Goal: Task Accomplishment & Management: Manage account settings

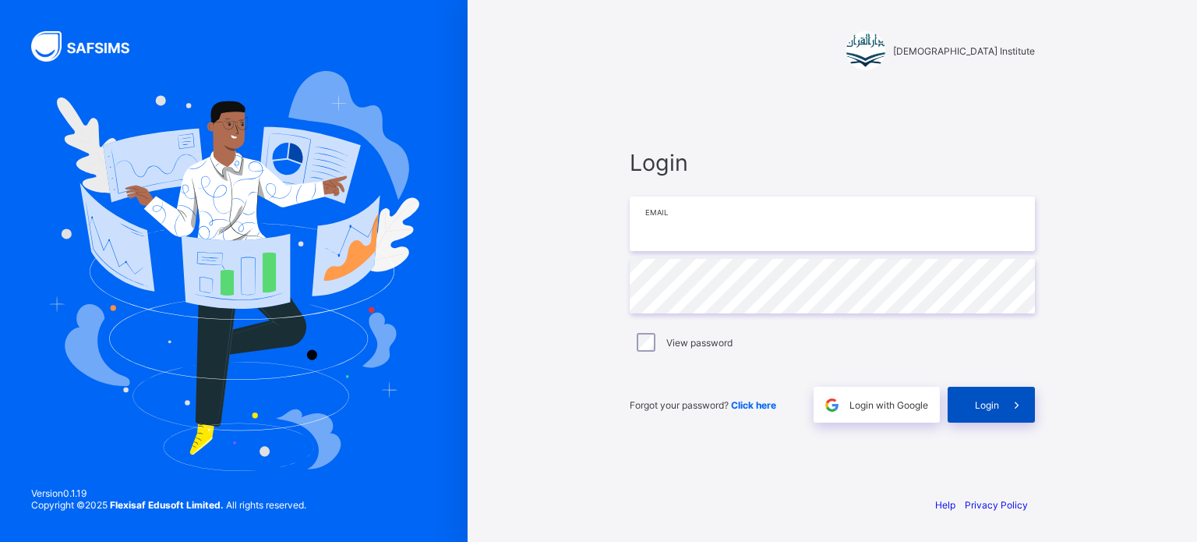
type input "**********"
click at [995, 392] on div "Login" at bounding box center [991, 405] width 87 height 36
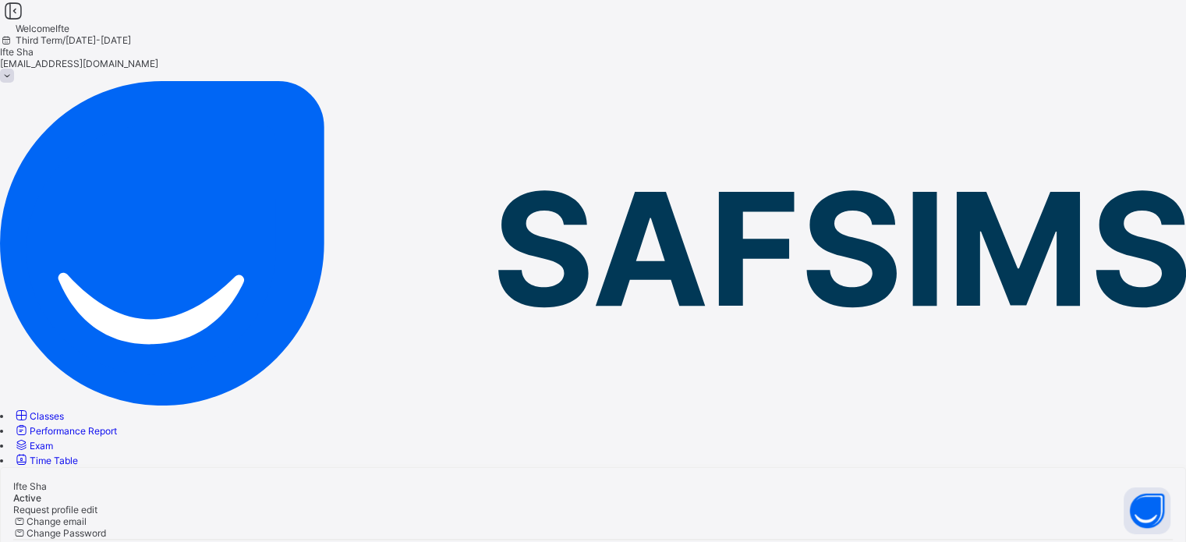
click at [64, 410] on span "Classes" at bounding box center [47, 416] width 34 height 12
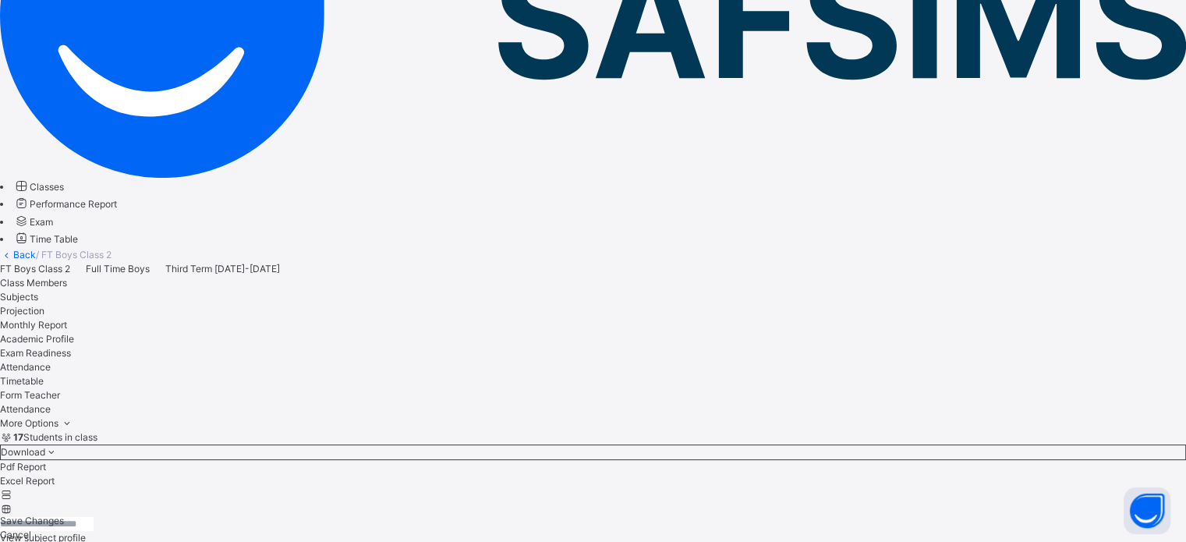
scroll to position [214, 0]
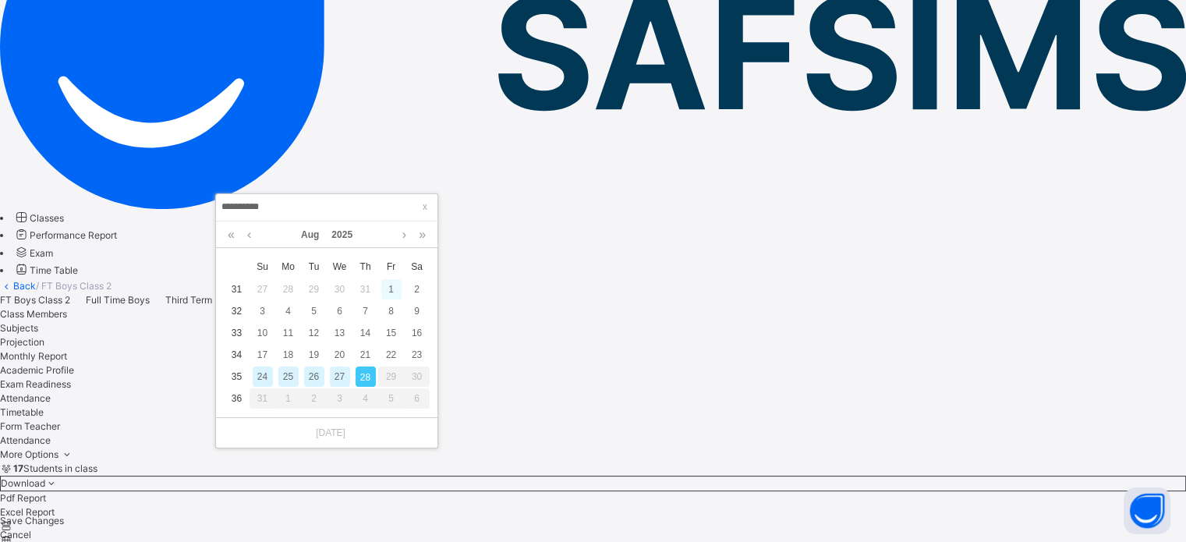
click at [382, 287] on div "1" at bounding box center [391, 289] width 20 height 20
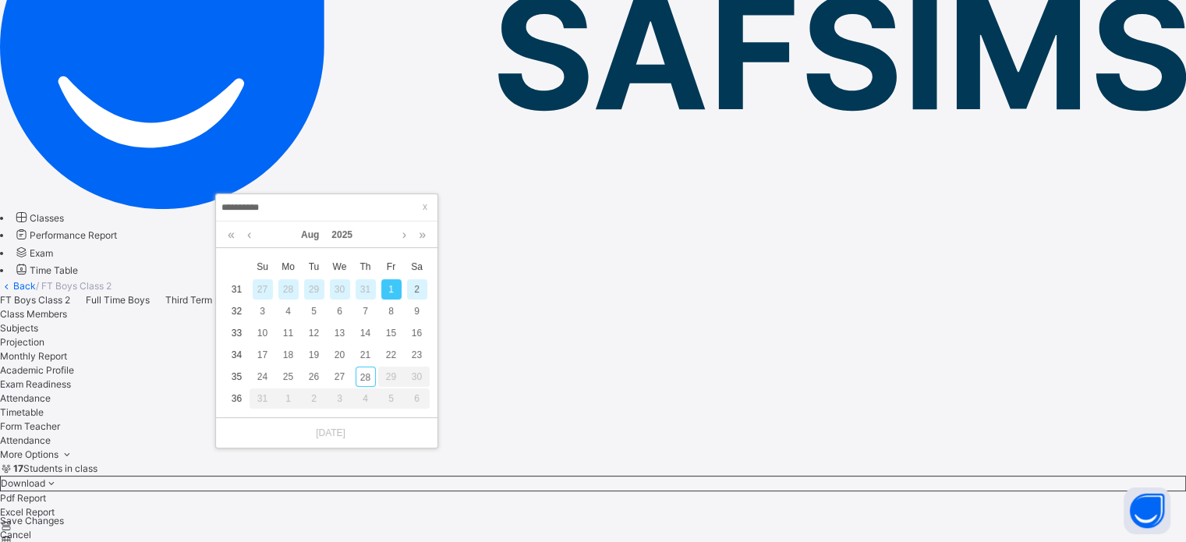
click at [325, 196] on div "**********" at bounding box center [326, 207] width 221 height 27
click at [419, 293] on div "2" at bounding box center [417, 289] width 20 height 20
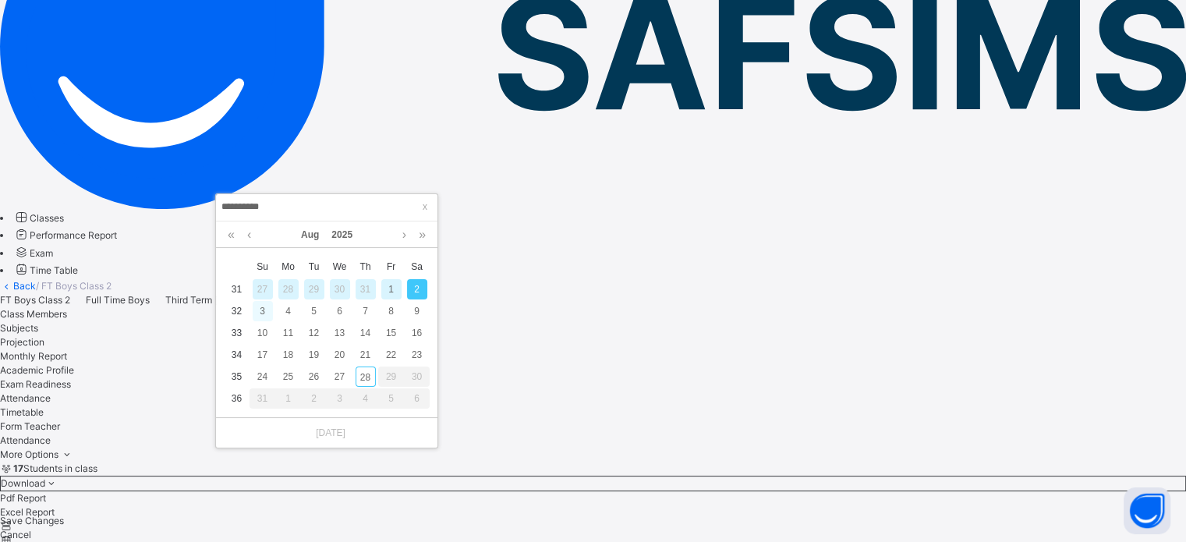
click at [256, 313] on div "3" at bounding box center [263, 311] width 20 height 20
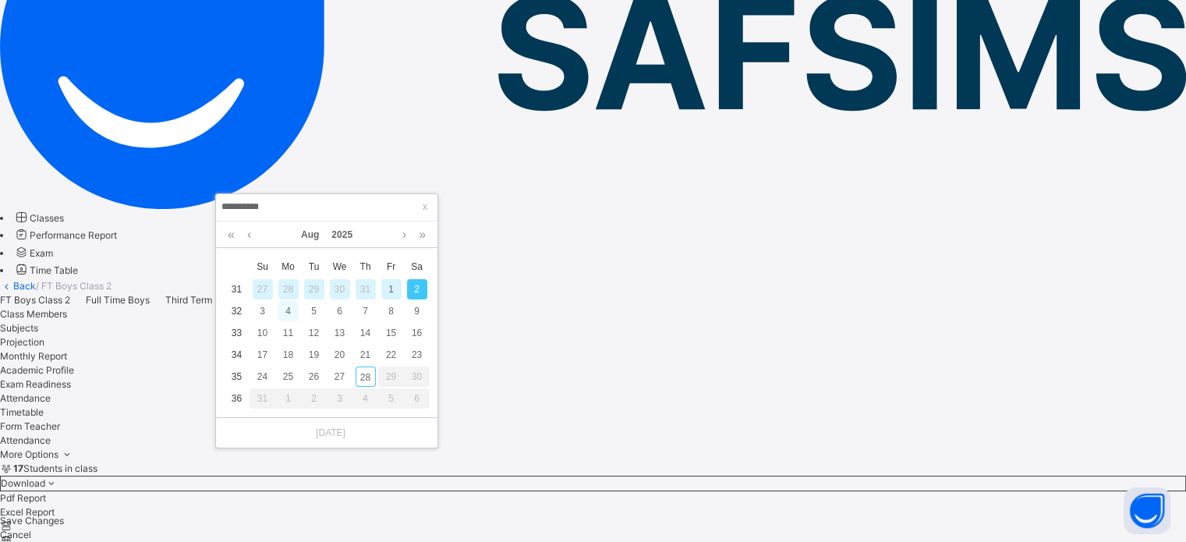
click at [279, 307] on div "4" at bounding box center [288, 311] width 20 height 20
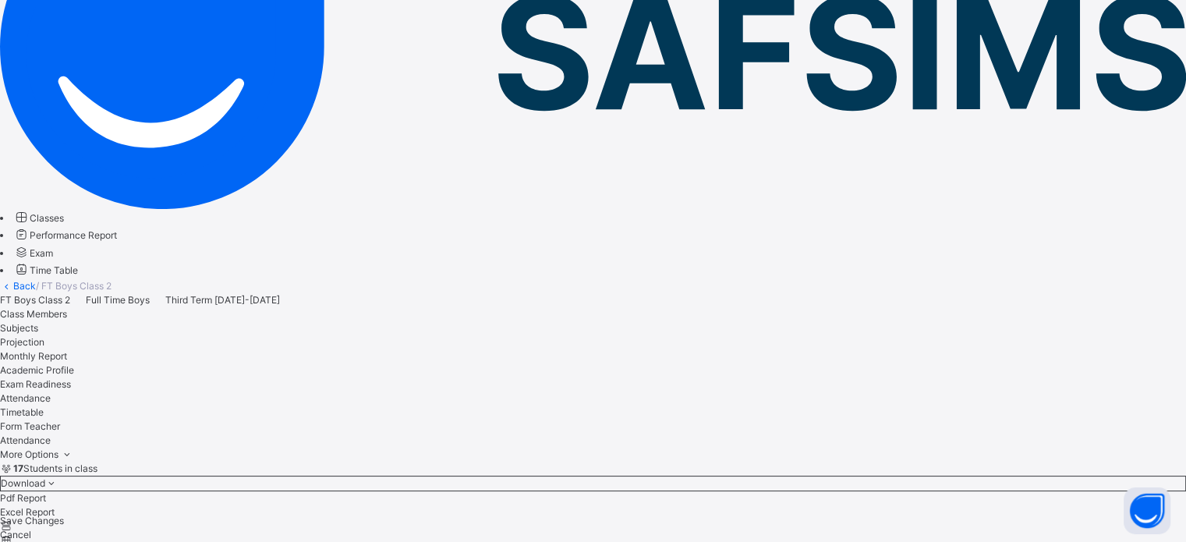
drag, startPoint x: 334, startPoint y: 203, endPoint x: 318, endPoint y: 194, distance: 18.2
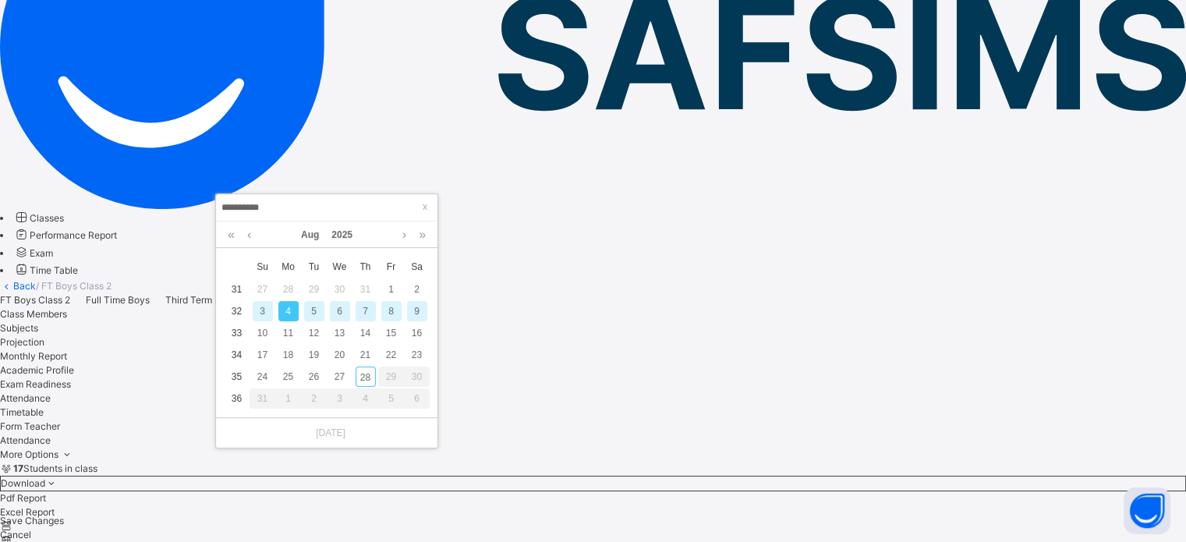
click at [318, 194] on div "**********" at bounding box center [326, 207] width 221 height 27
click at [315, 309] on div "5" at bounding box center [314, 311] width 20 height 20
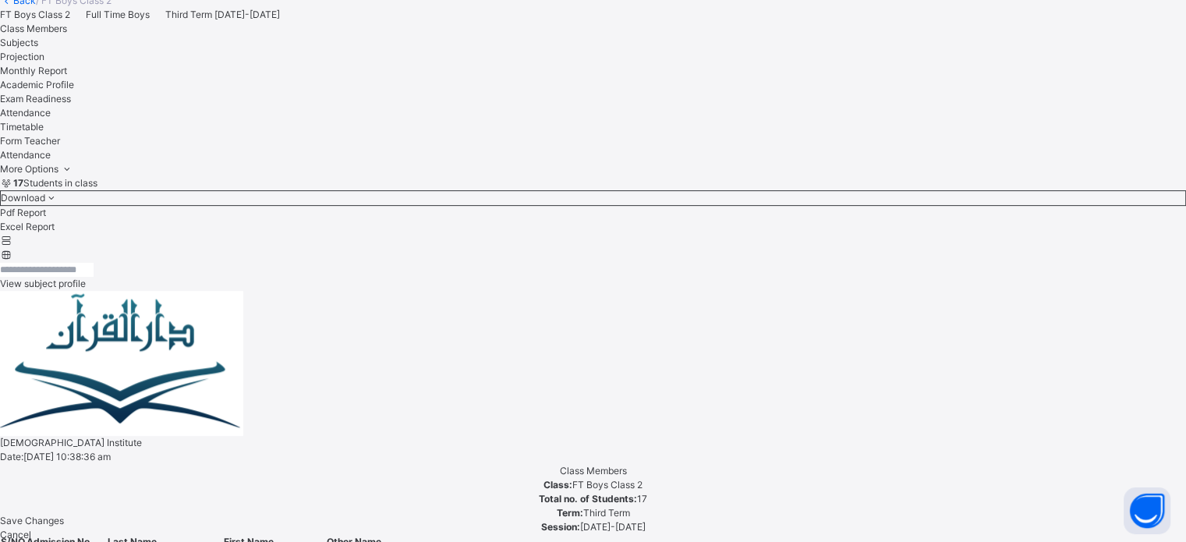
scroll to position [525, 0]
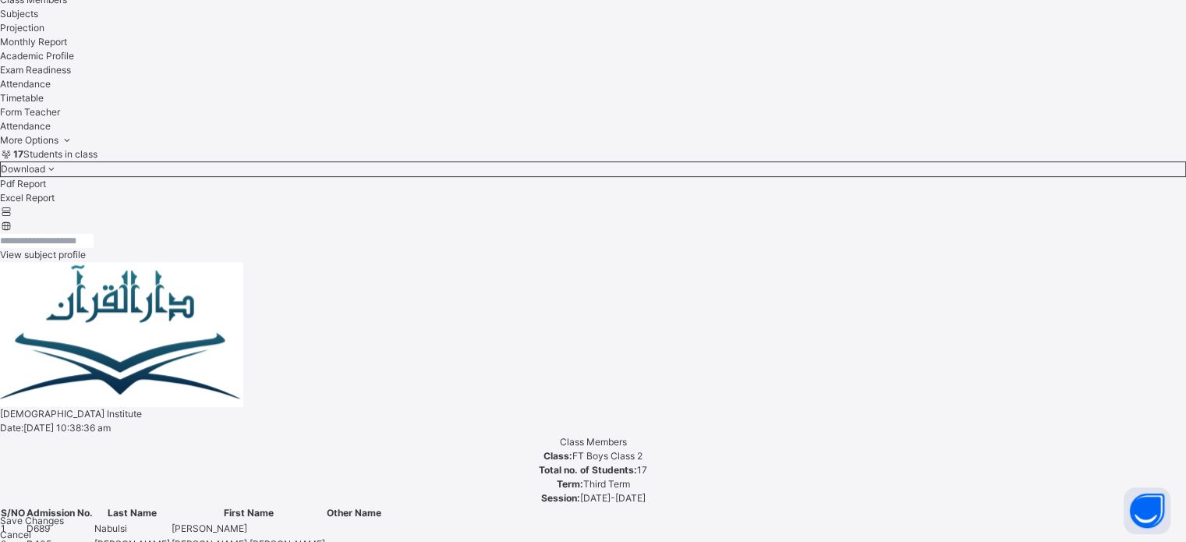
scroll to position [529, 0]
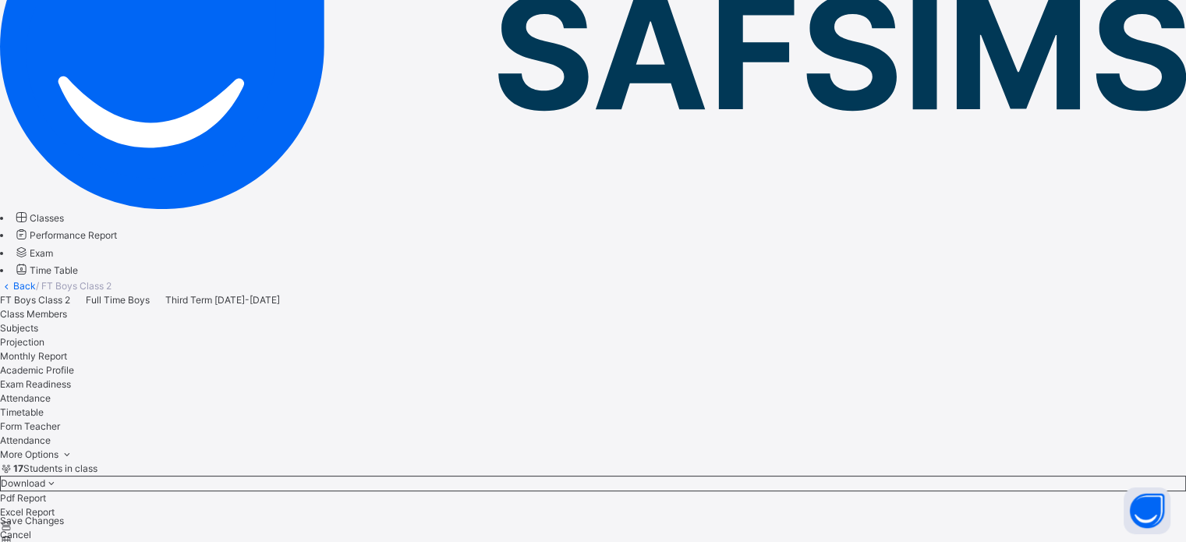
scroll to position [159, 0]
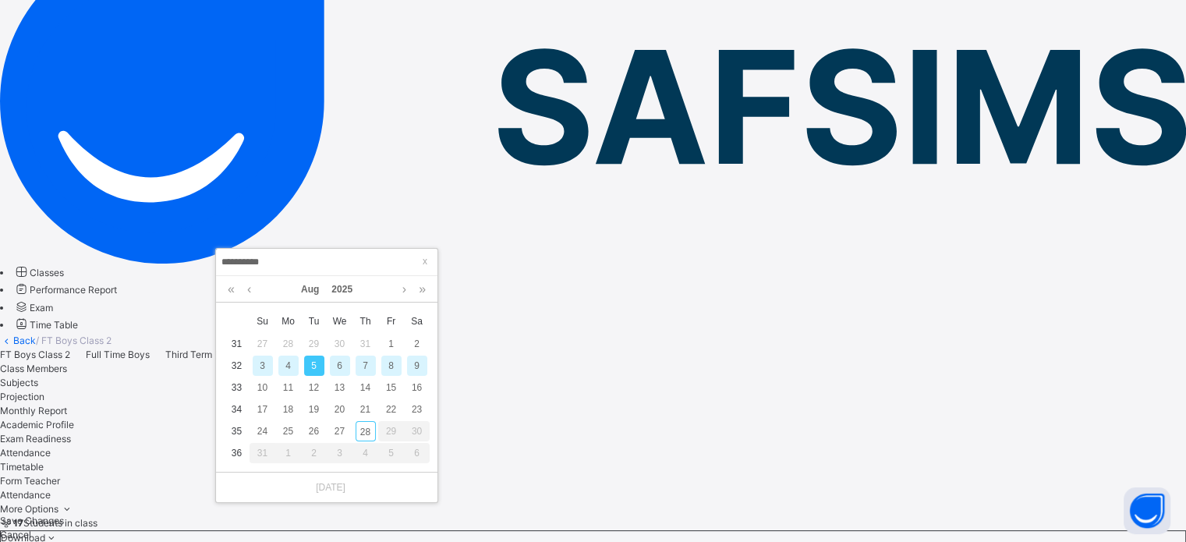
click at [286, 365] on div "4" at bounding box center [288, 365] width 20 height 20
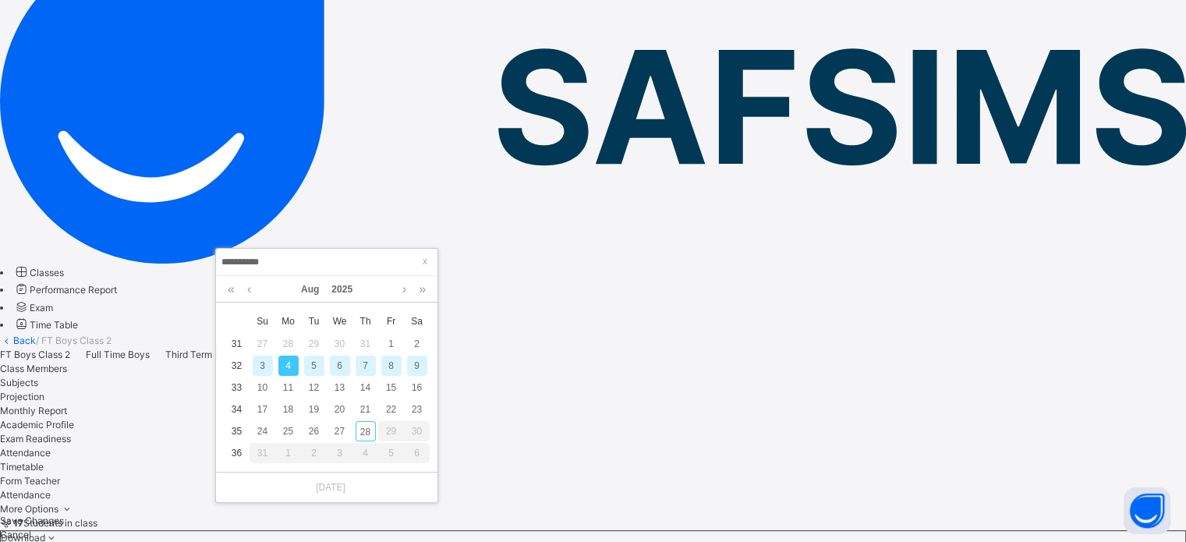
click at [337, 362] on div "6" at bounding box center [340, 365] width 20 height 20
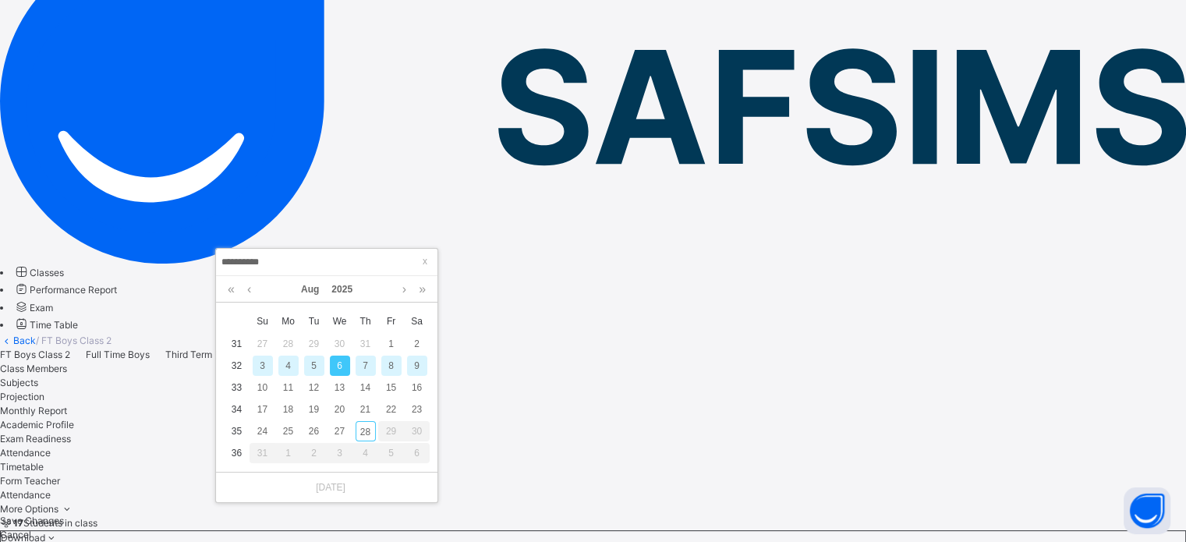
click at [362, 362] on div "7" at bounding box center [365, 365] width 20 height 20
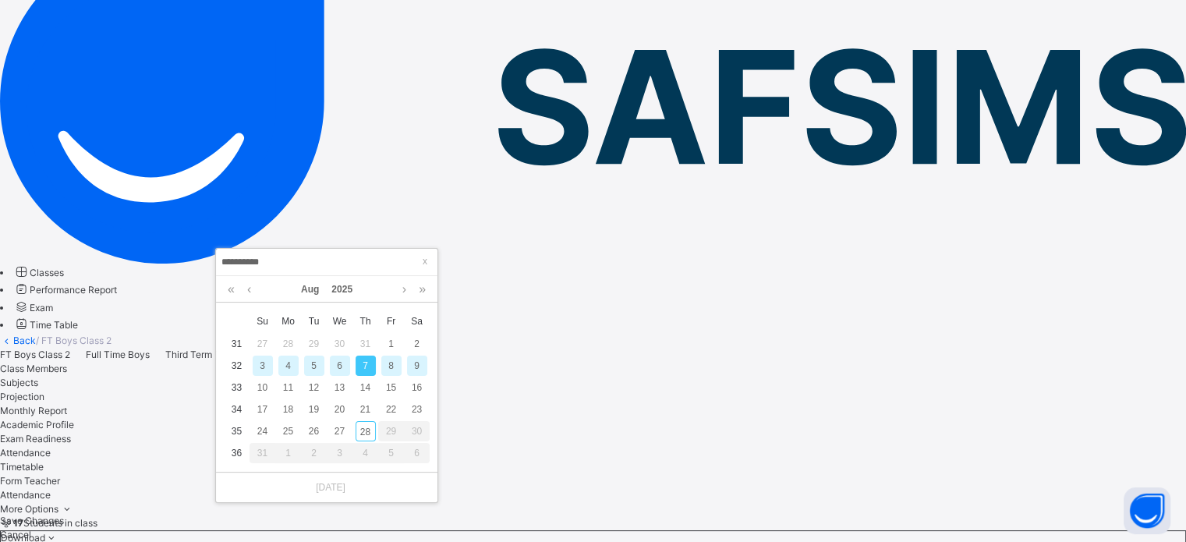
click at [317, 367] on div "5" at bounding box center [314, 365] width 20 height 20
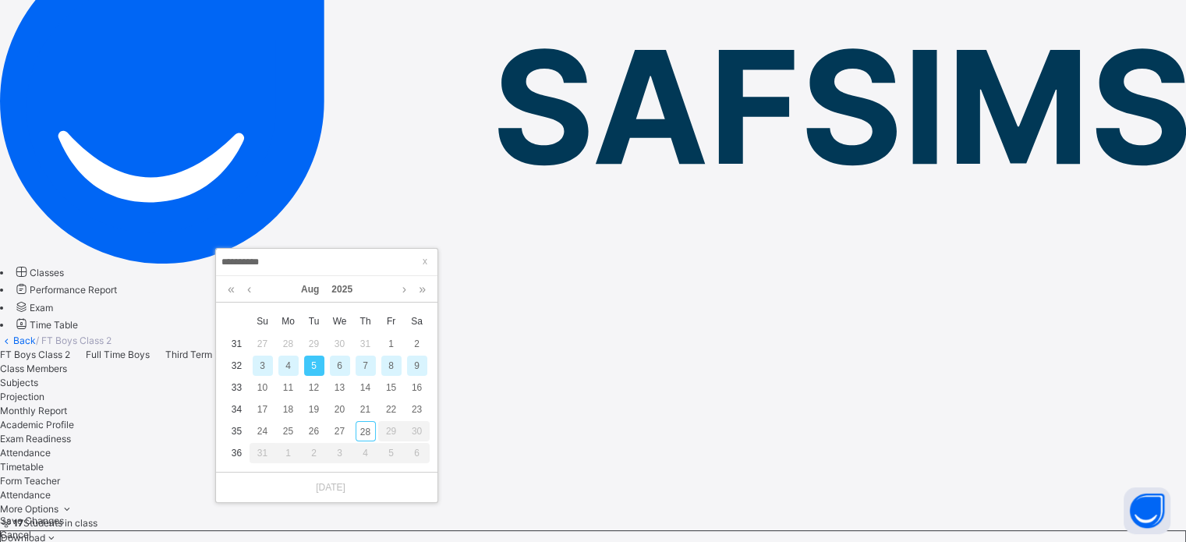
click at [343, 365] on div "6" at bounding box center [340, 365] width 20 height 20
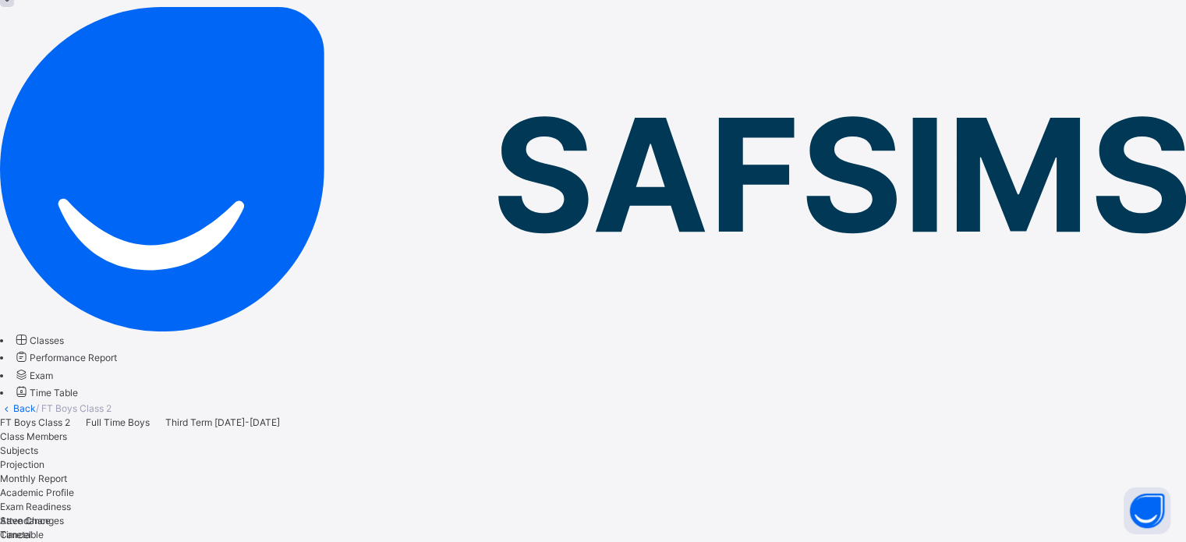
scroll to position [89, 0]
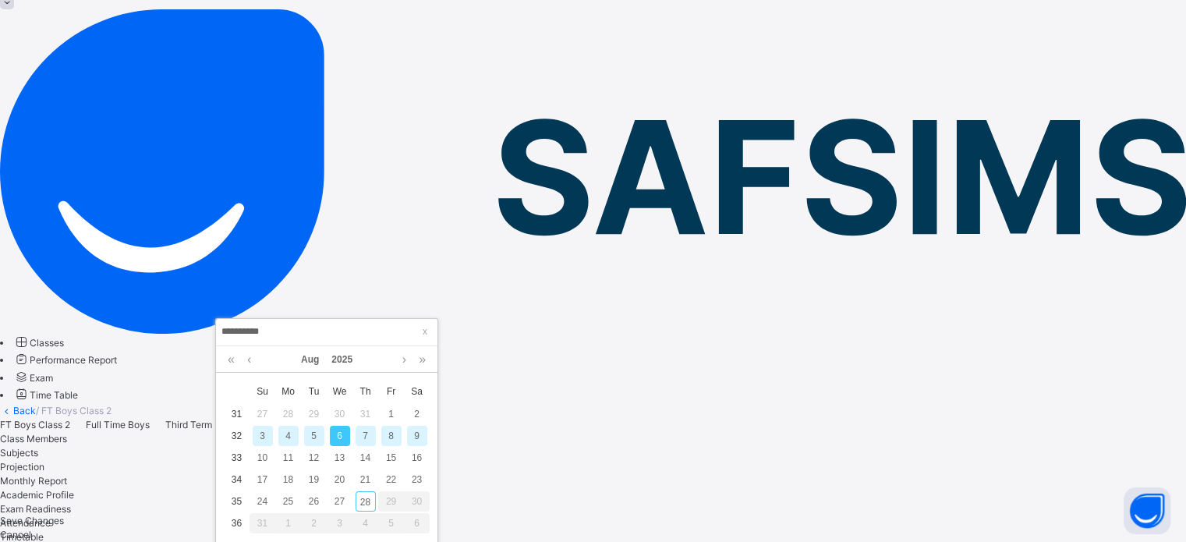
click at [314, 433] on div "5" at bounding box center [314, 436] width 20 height 20
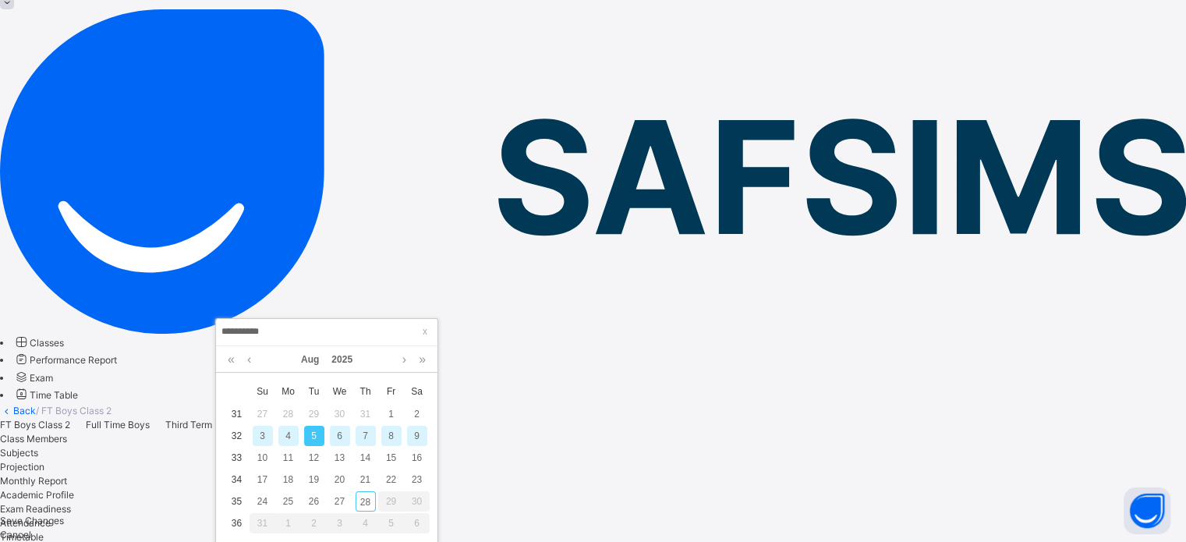
click at [361, 440] on div "7" at bounding box center [365, 436] width 20 height 20
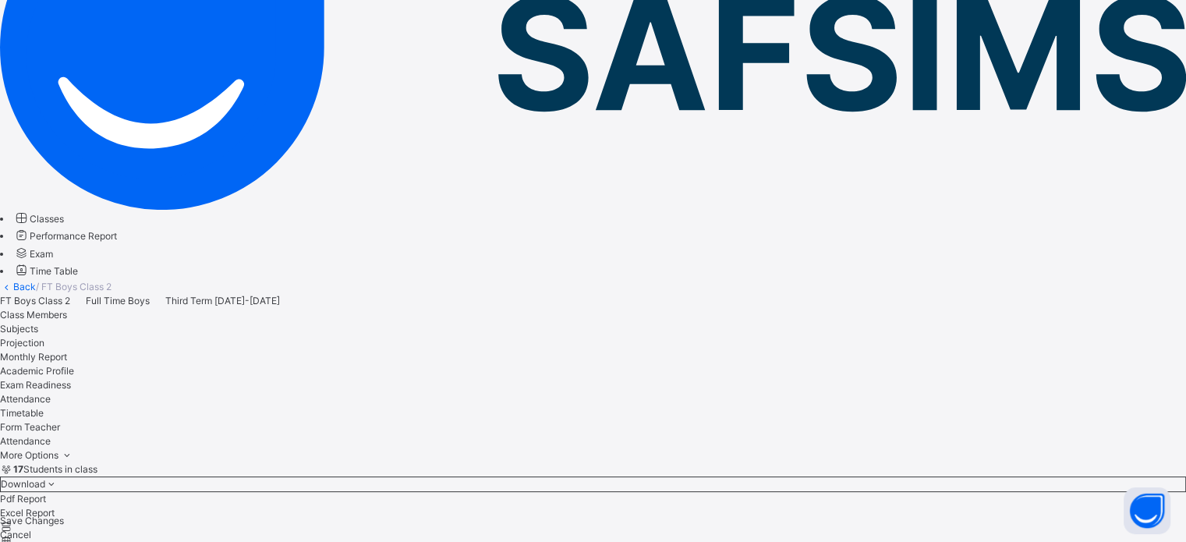
scroll to position [199, 0]
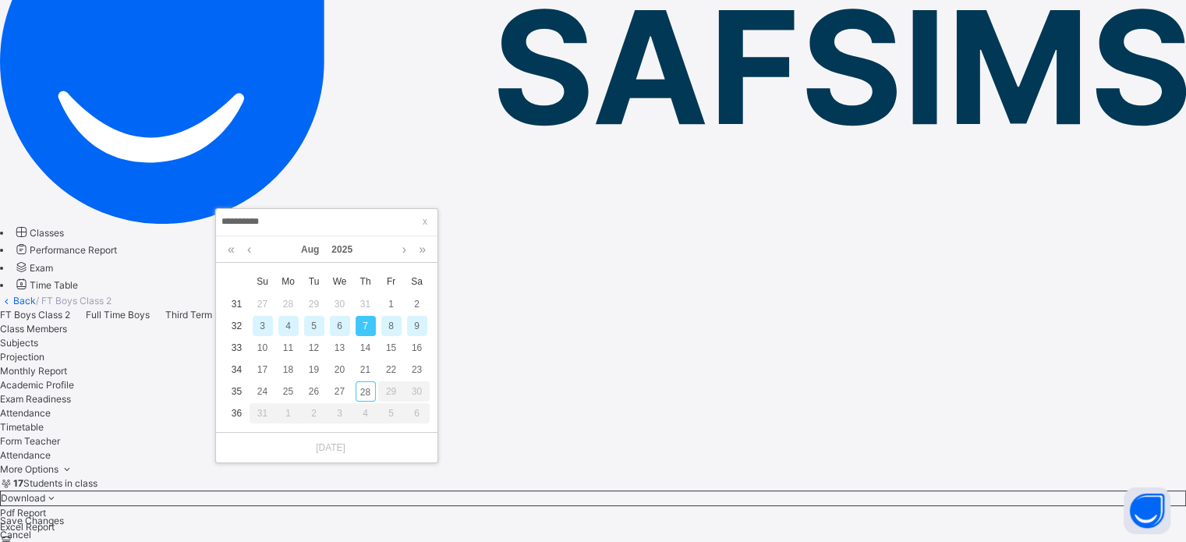
click at [387, 324] on div "8" at bounding box center [391, 326] width 20 height 20
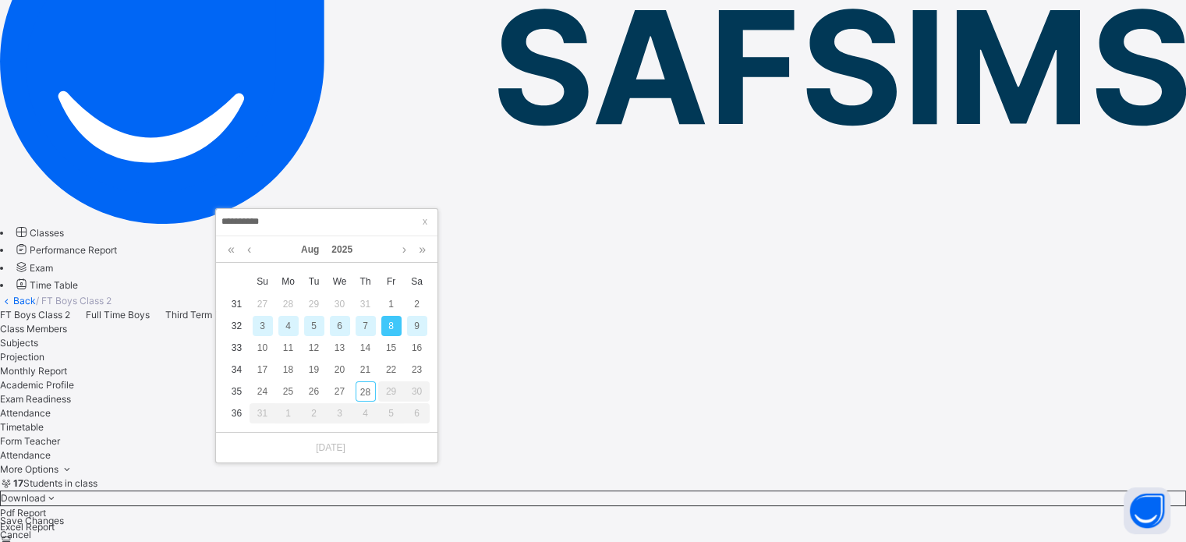
click at [416, 318] on div "9" at bounding box center [417, 326] width 20 height 20
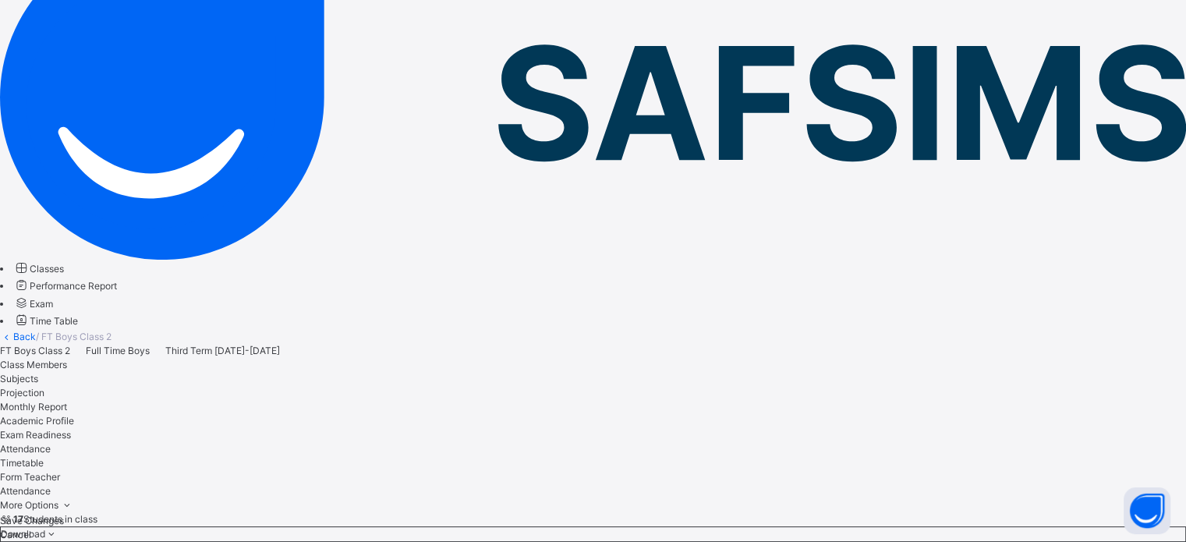
scroll to position [131, 0]
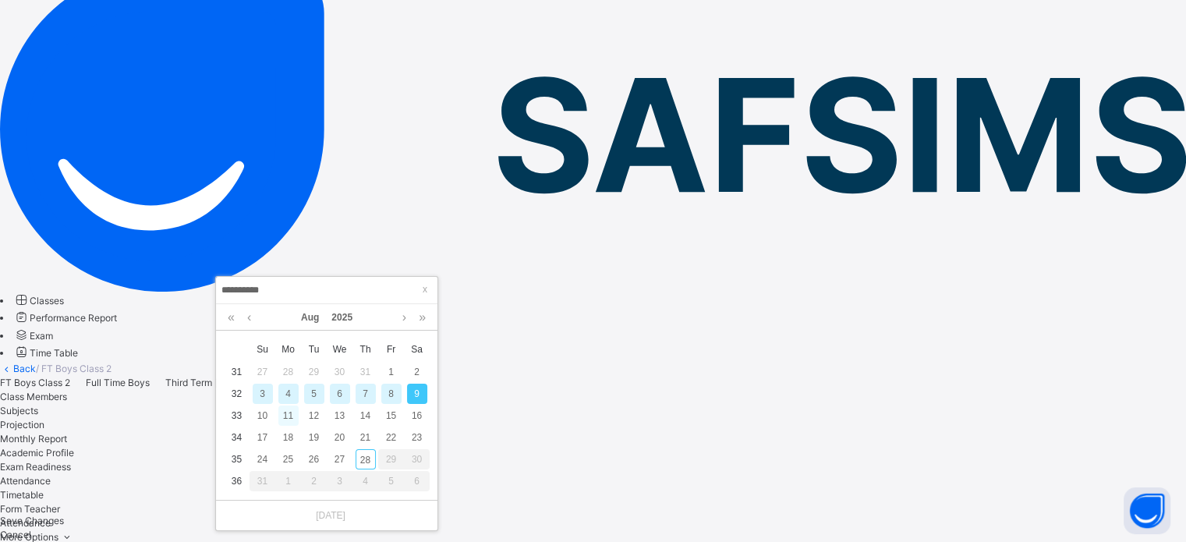
click at [286, 416] on div "11" at bounding box center [288, 415] width 20 height 20
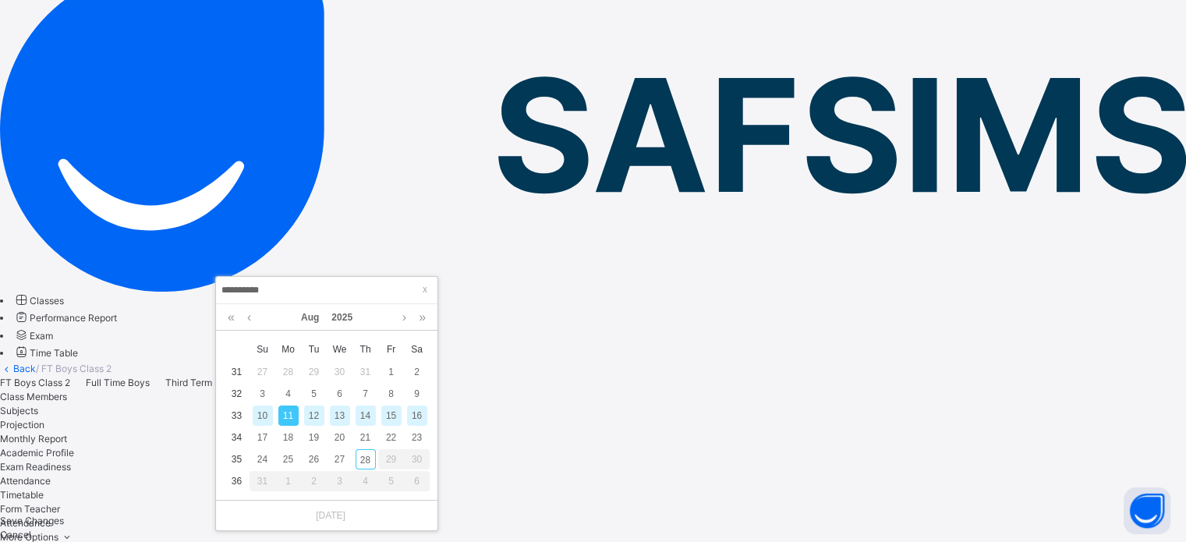
click at [309, 412] on div "12" at bounding box center [314, 415] width 20 height 20
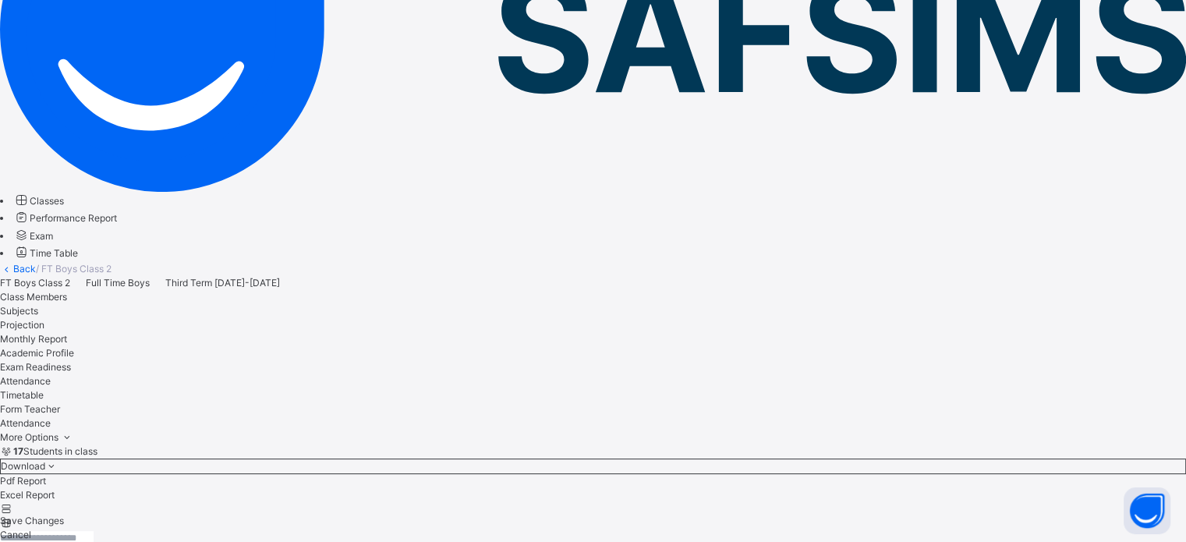
scroll to position [137, 0]
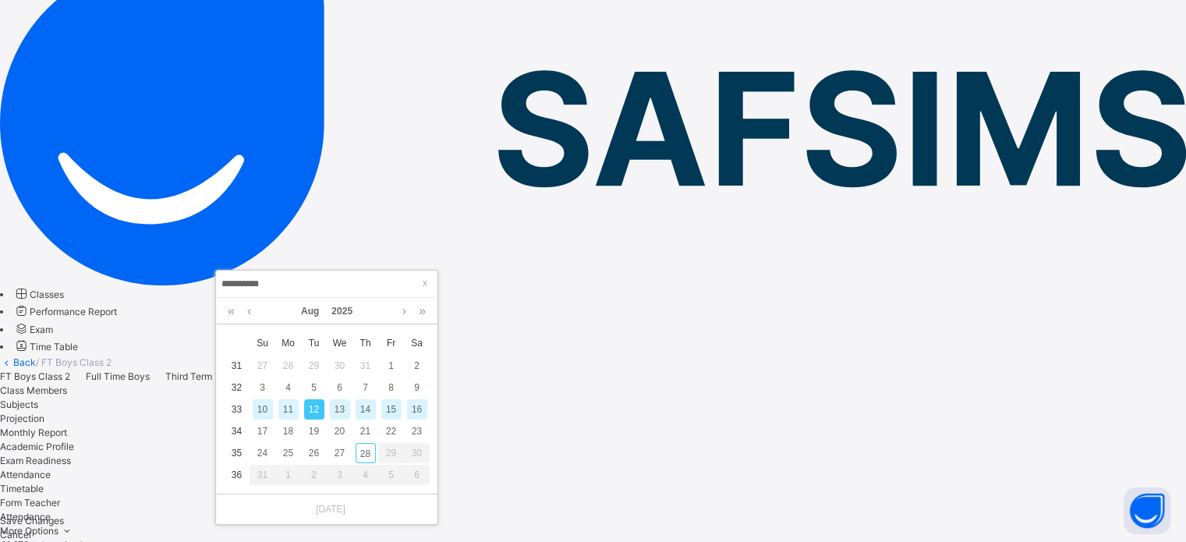
click at [337, 413] on div "13" at bounding box center [340, 409] width 20 height 20
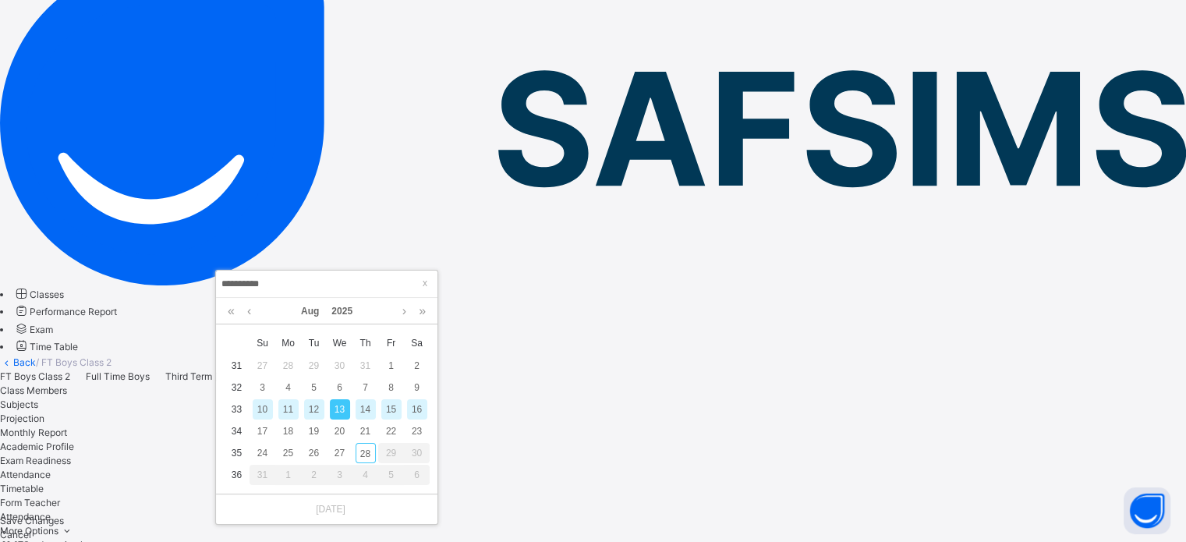
click at [358, 402] on div "14" at bounding box center [365, 409] width 20 height 20
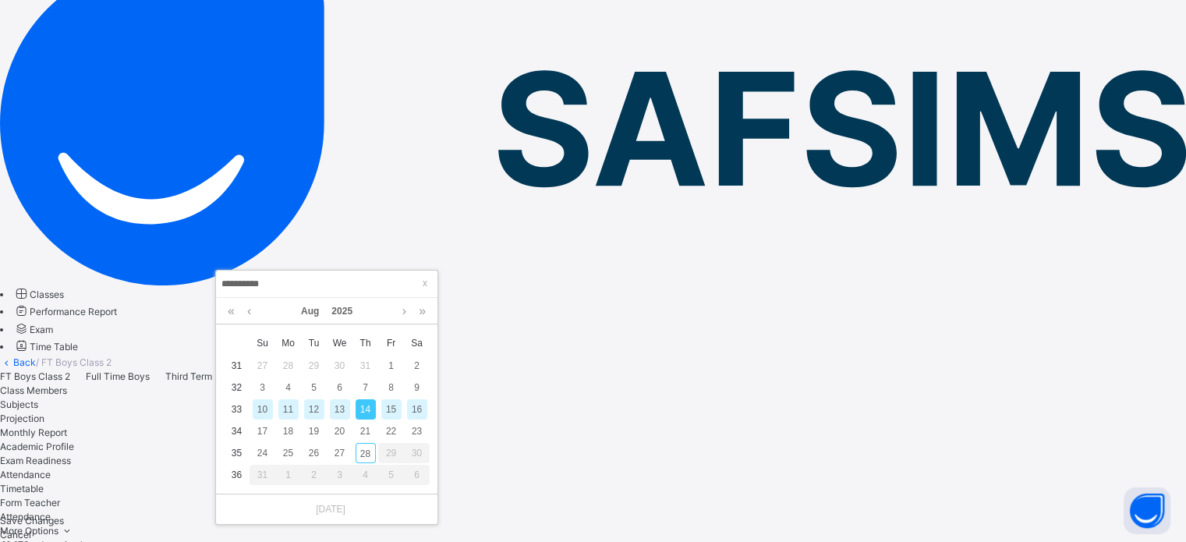
click at [384, 410] on div "15" at bounding box center [391, 409] width 20 height 20
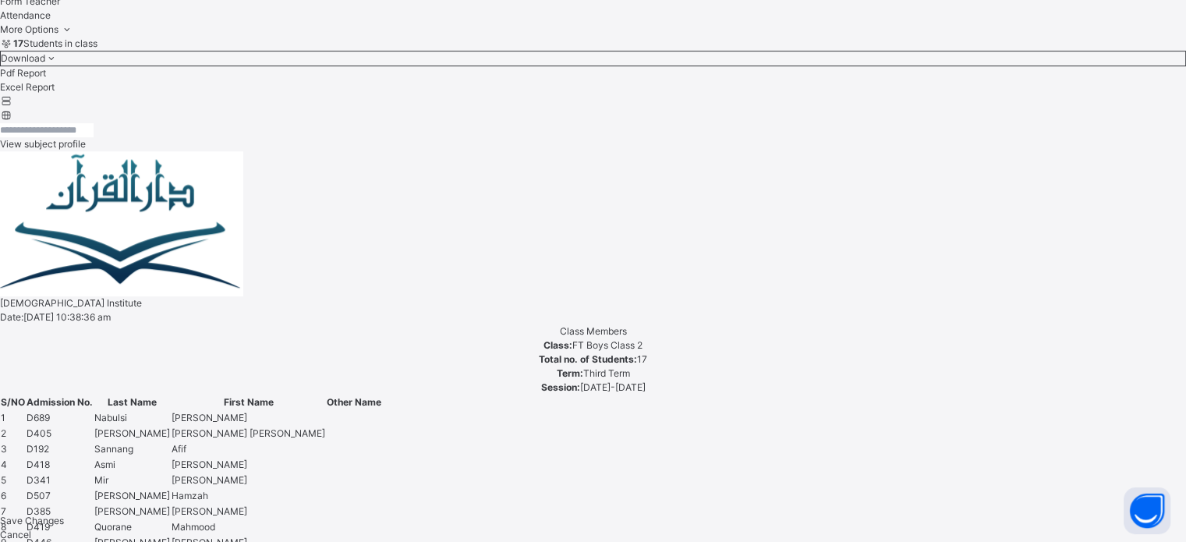
scroll to position [637, 0]
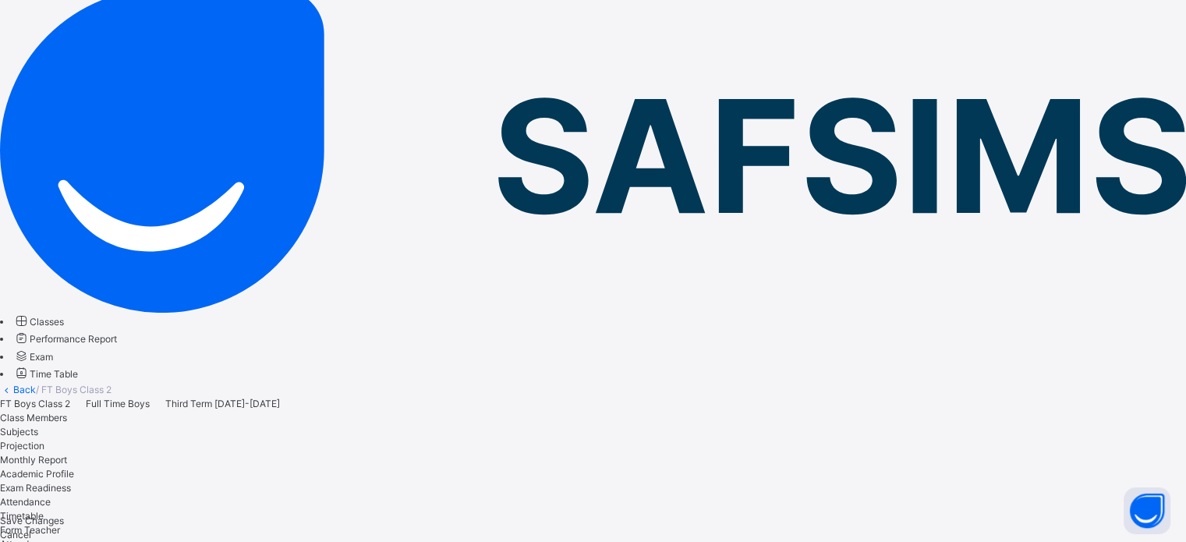
scroll to position [0, 0]
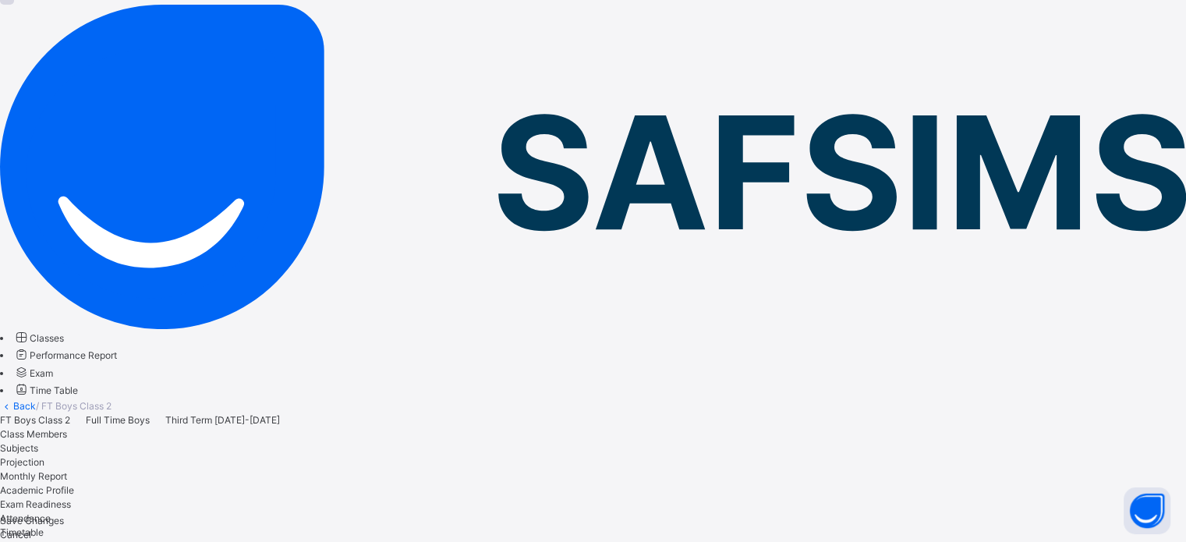
scroll to position [125, 0]
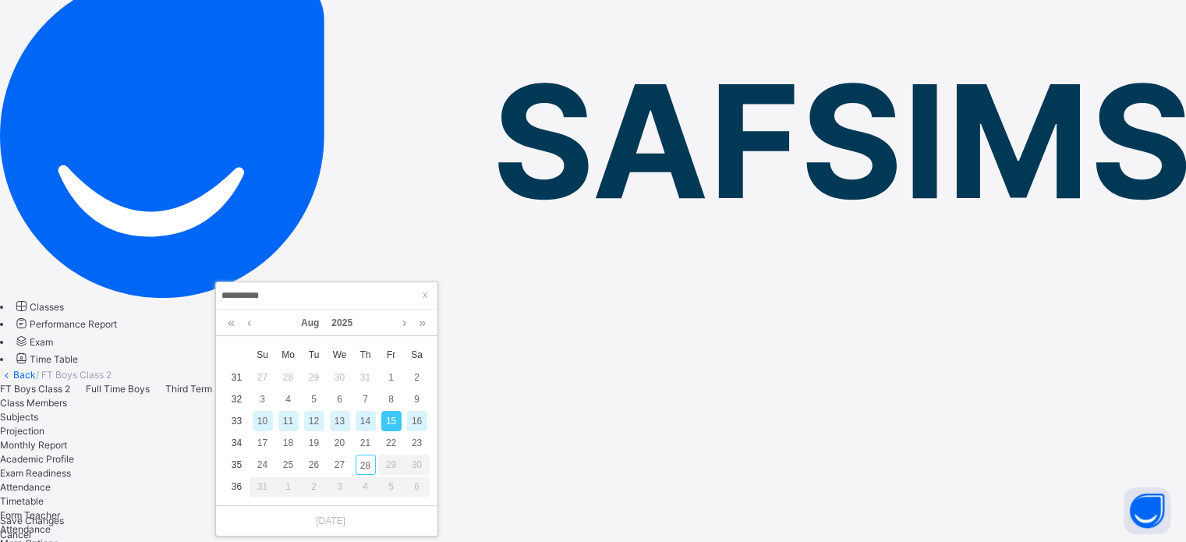
click at [416, 423] on div "16" at bounding box center [417, 421] width 20 height 20
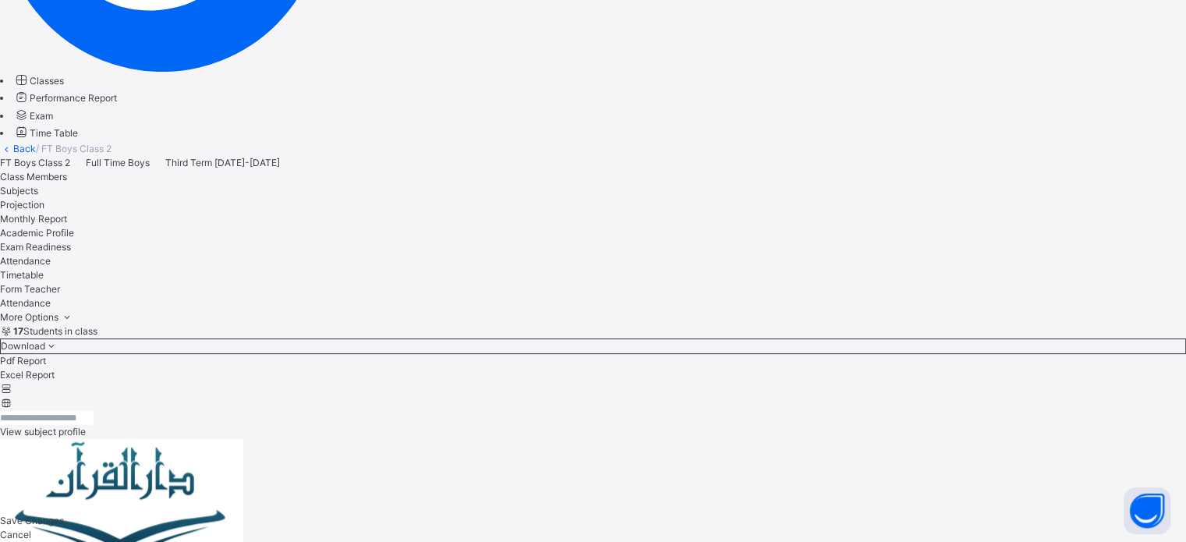
scroll to position [0, 0]
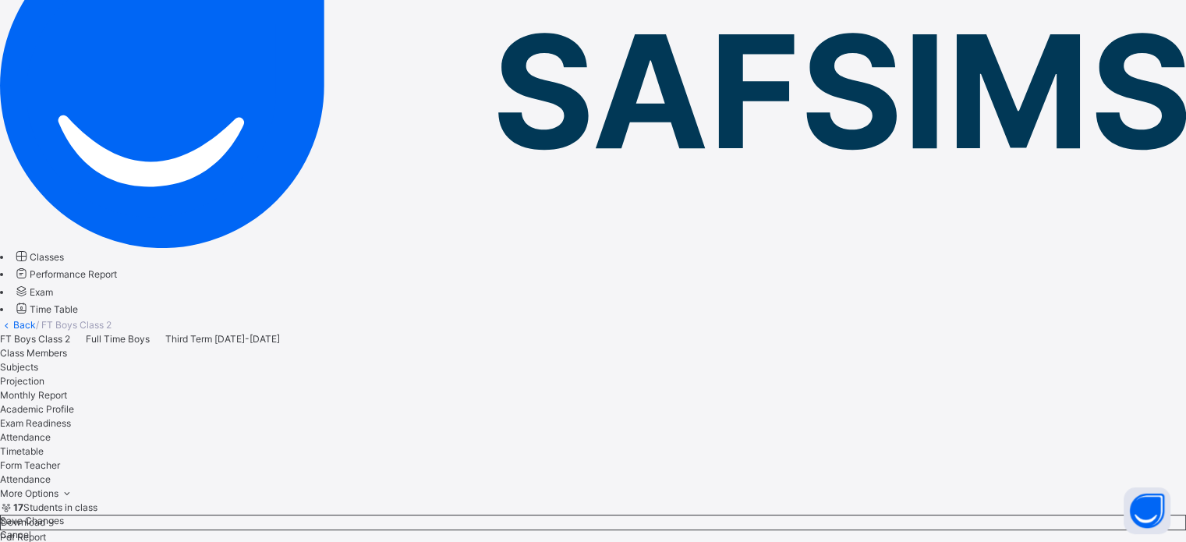
scroll to position [177, 0]
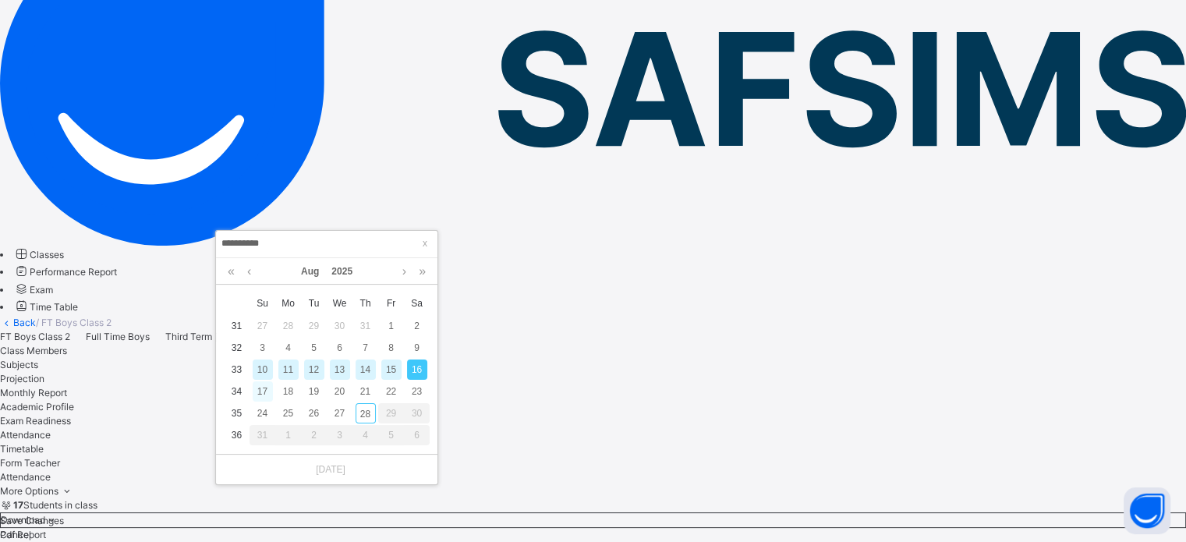
click at [260, 382] on div "17" at bounding box center [263, 391] width 20 height 20
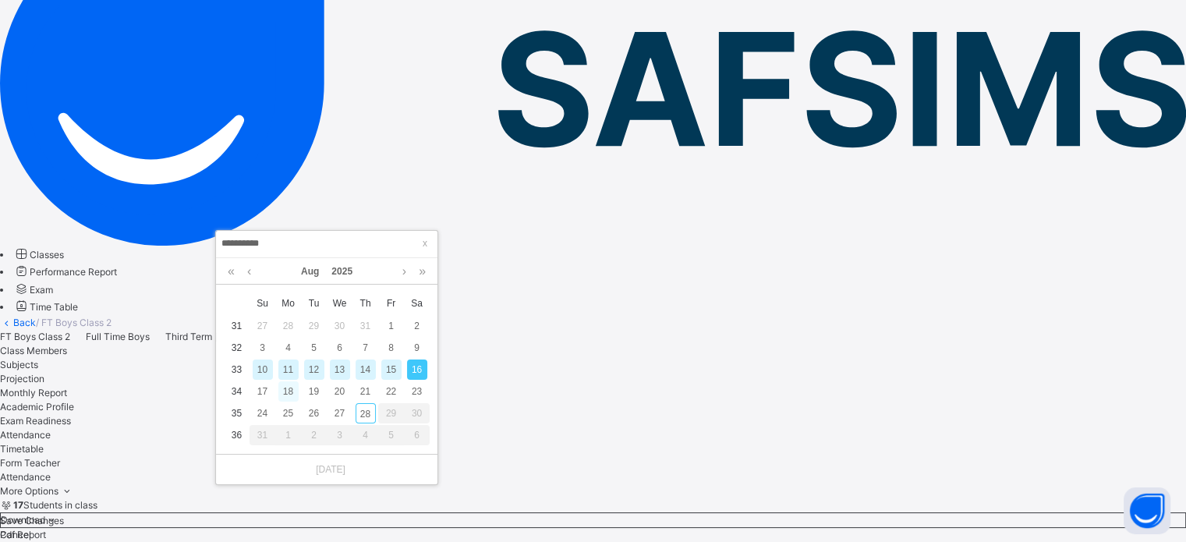
click at [286, 388] on div "18" at bounding box center [288, 391] width 20 height 20
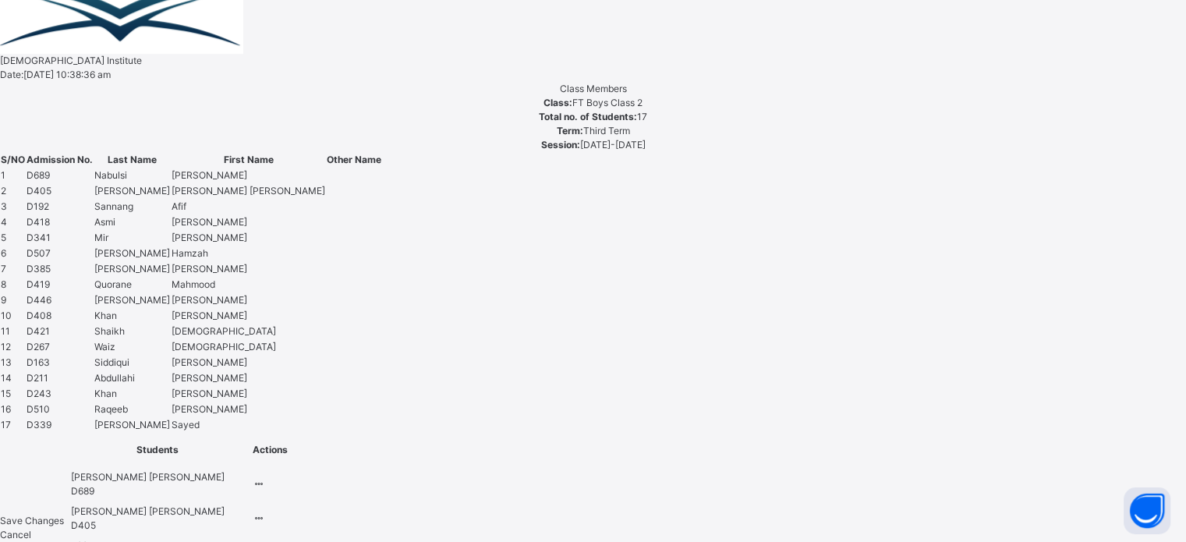
scroll to position [900, 0]
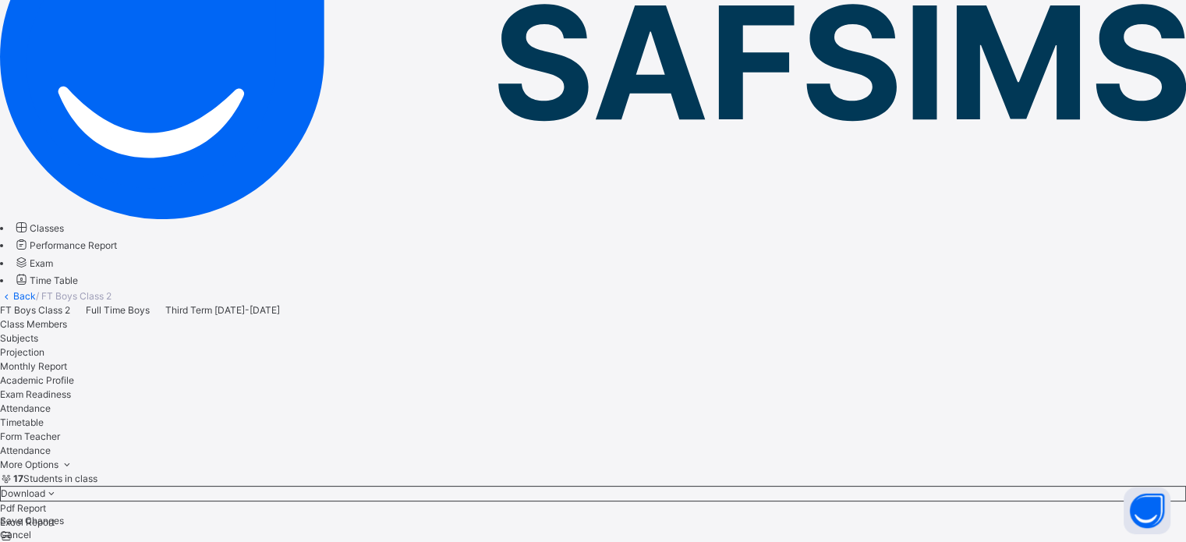
scroll to position [202, 0]
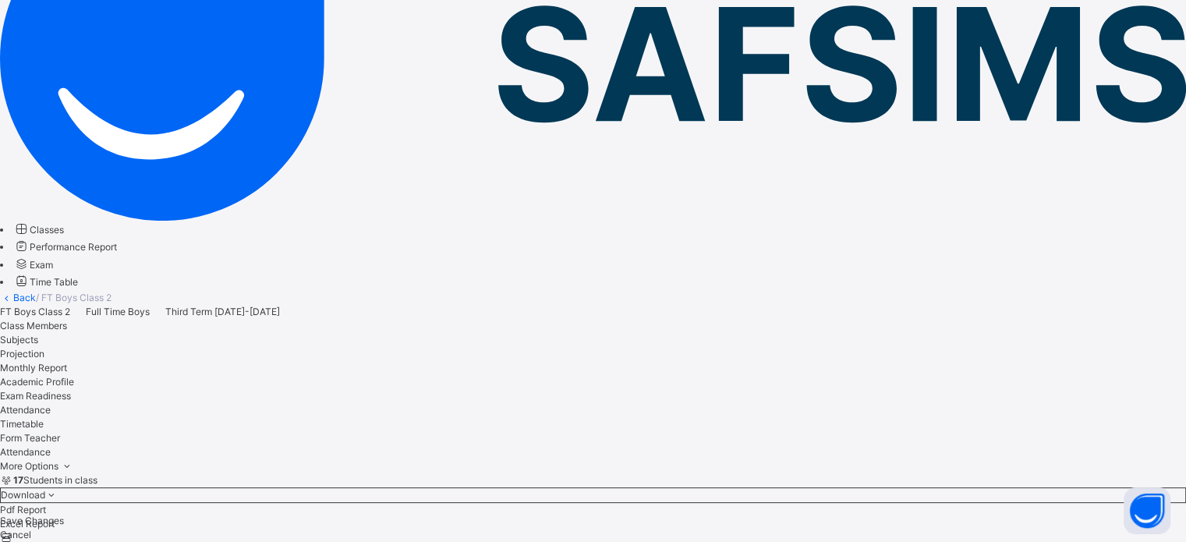
drag, startPoint x: 278, startPoint y: 221, endPoint x: 314, endPoint y: 212, distance: 37.6
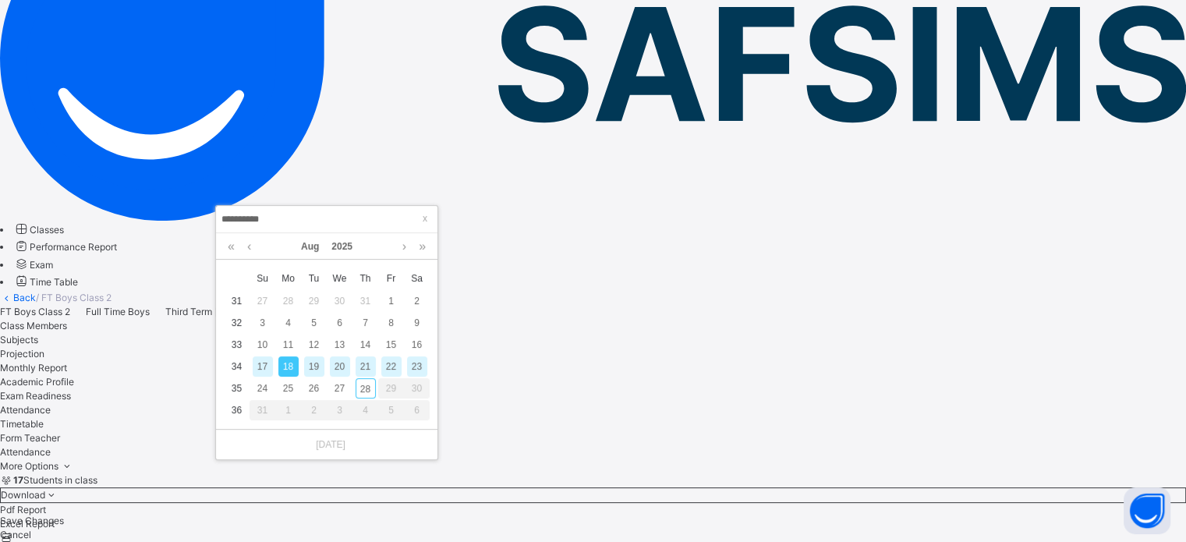
click at [314, 212] on input "**********" at bounding box center [327, 218] width 212 height 17
click at [314, 362] on div "19" at bounding box center [314, 366] width 20 height 20
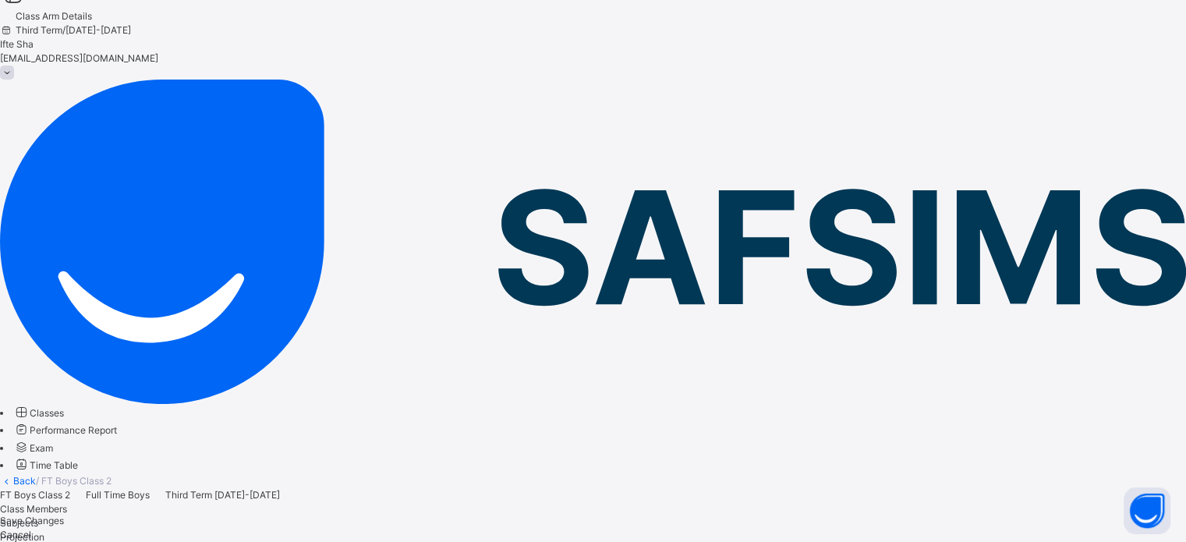
scroll to position [5, 0]
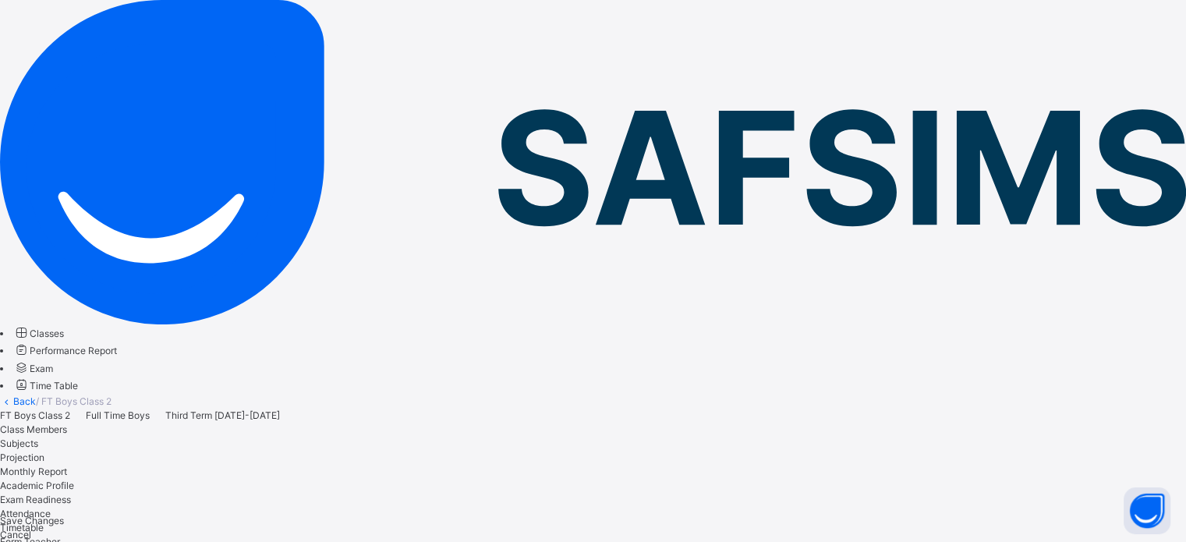
scroll to position [101, 0]
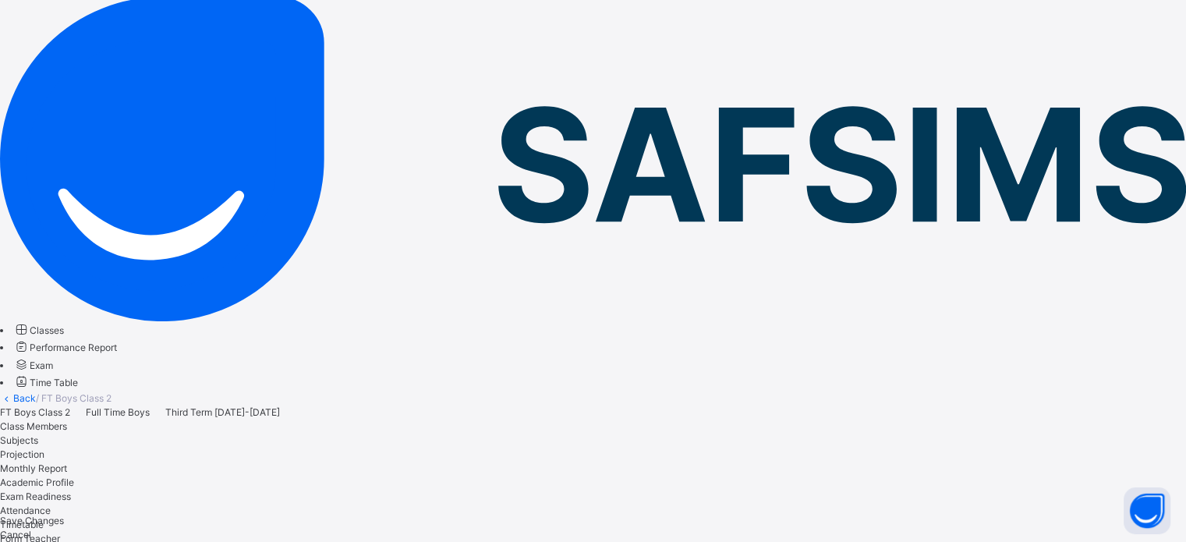
click at [51, 504] on span "Attendance" at bounding box center [25, 510] width 51 height 12
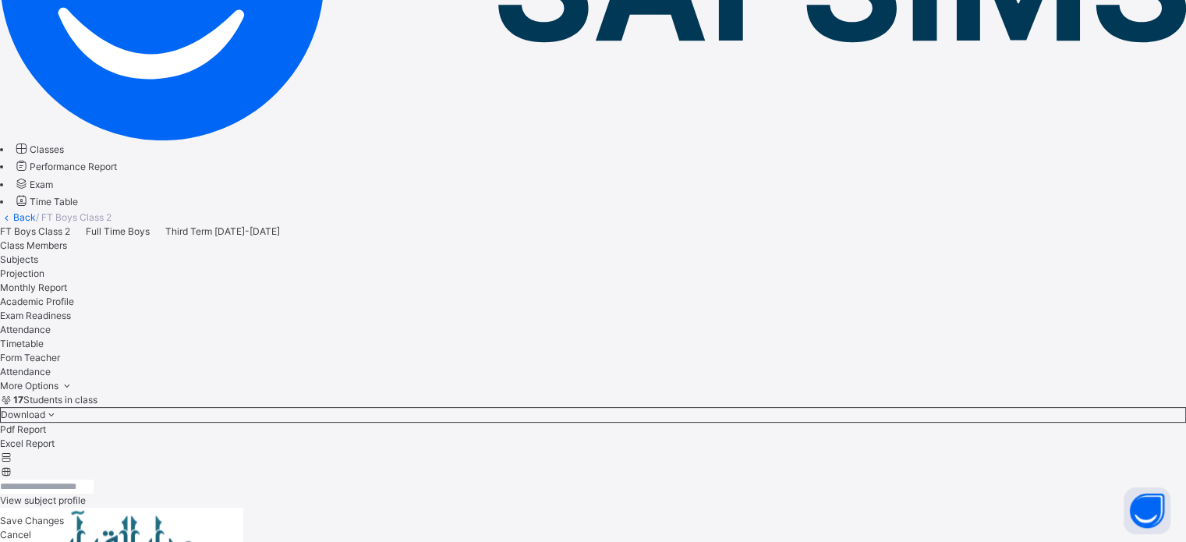
scroll to position [288, 0]
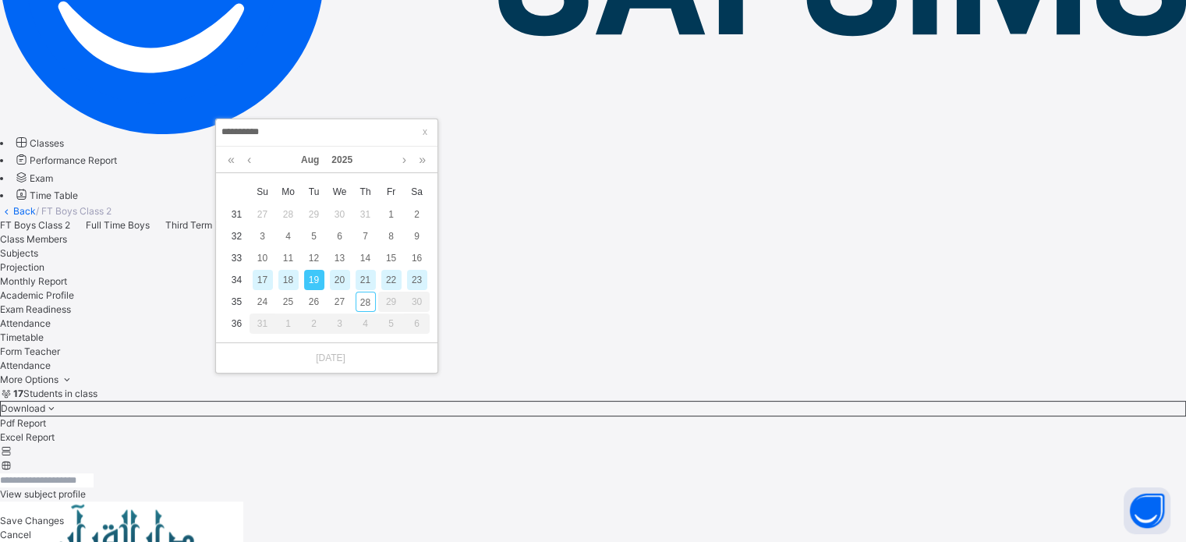
click at [338, 278] on div "20" at bounding box center [340, 280] width 20 height 20
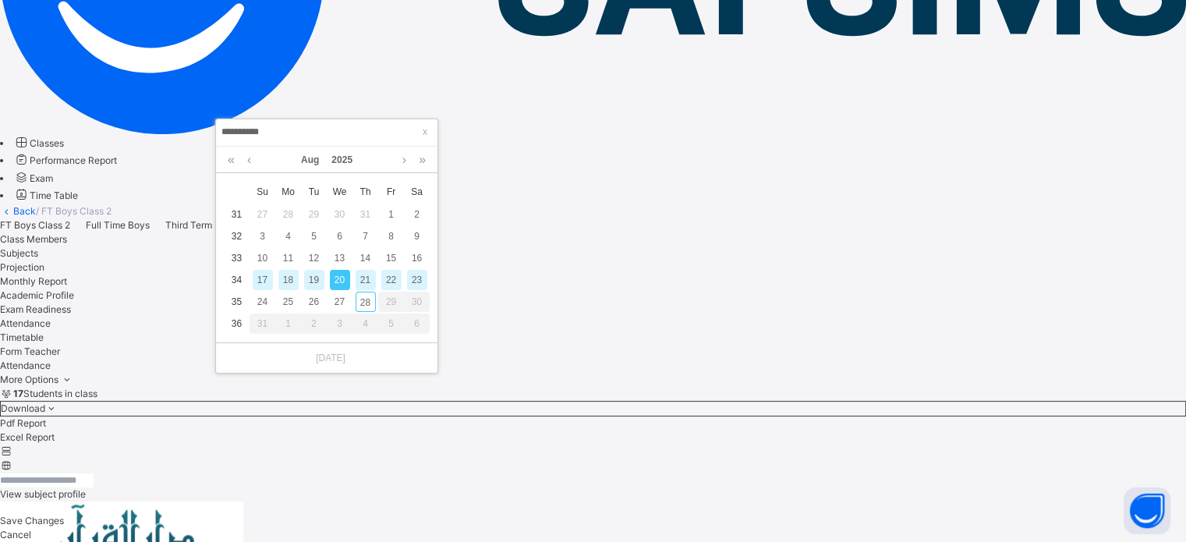
click at [366, 277] on div "21" at bounding box center [365, 280] width 20 height 20
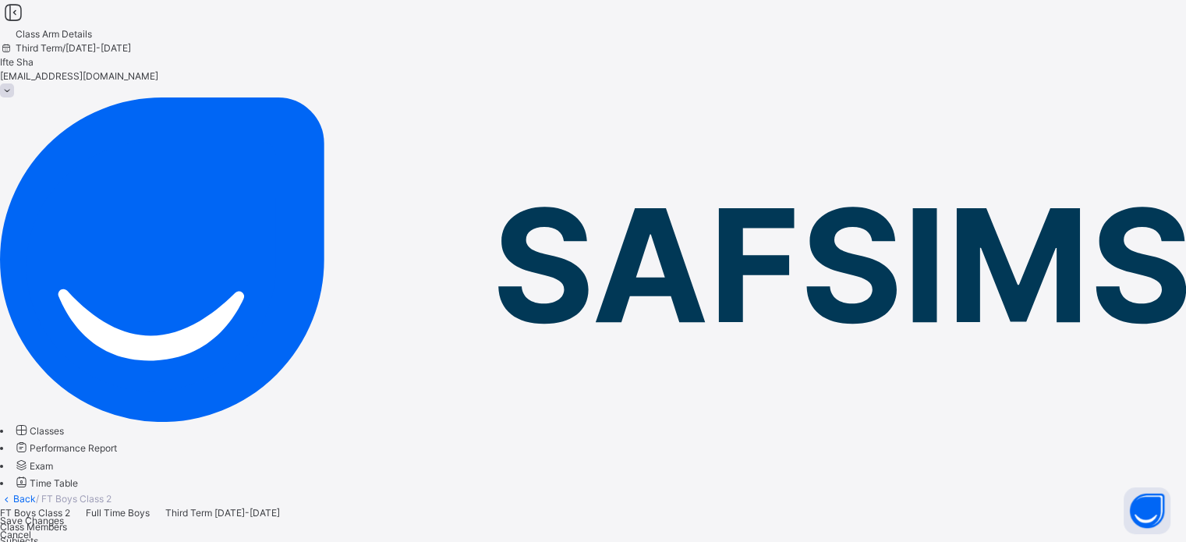
scroll to position [0, 0]
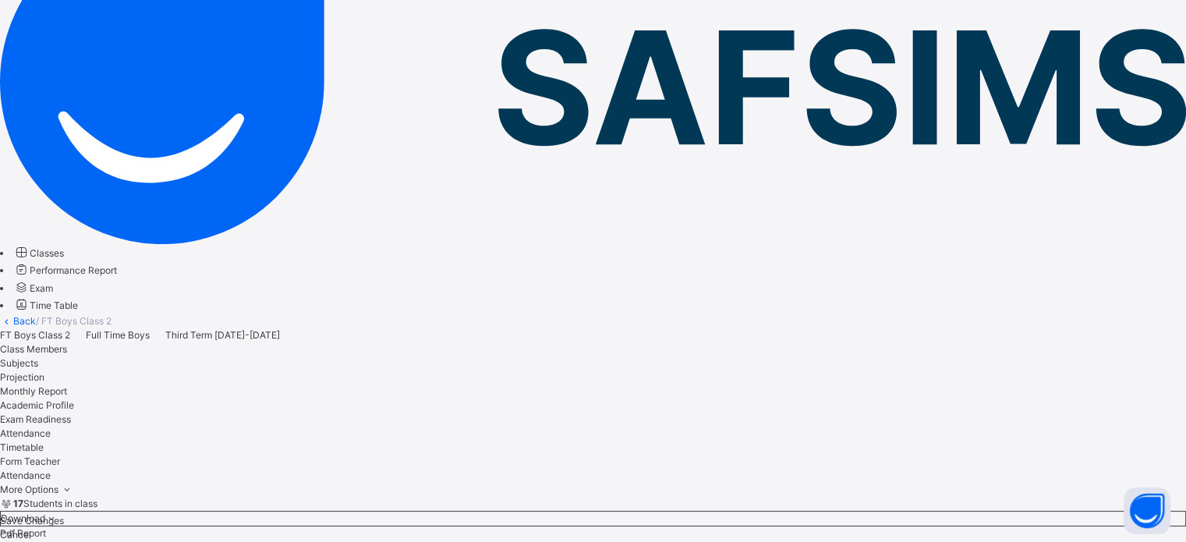
scroll to position [249, 0]
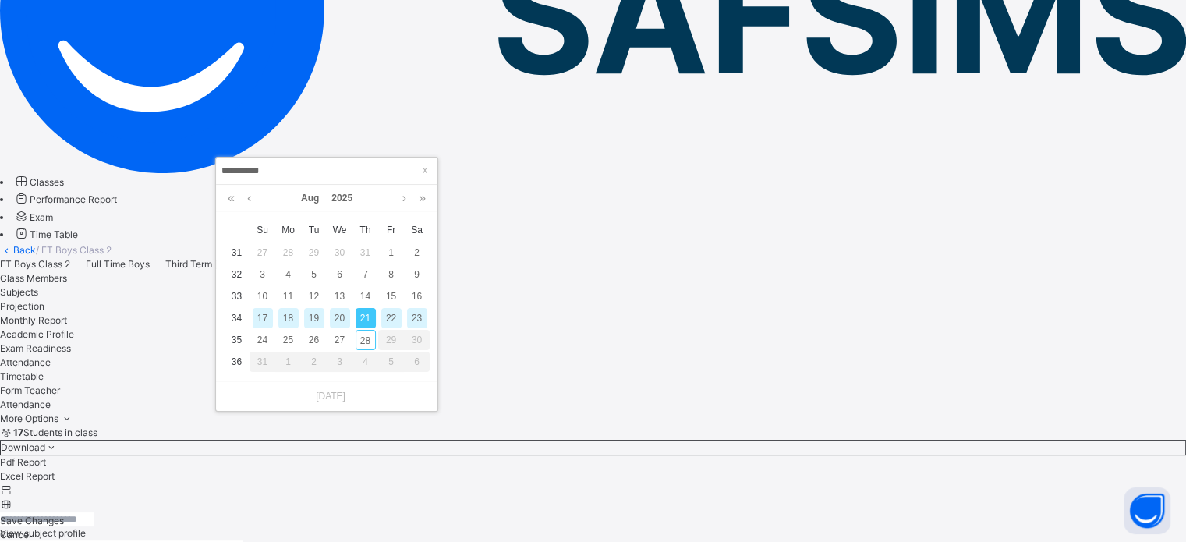
click at [392, 317] on div "22" at bounding box center [391, 318] width 20 height 20
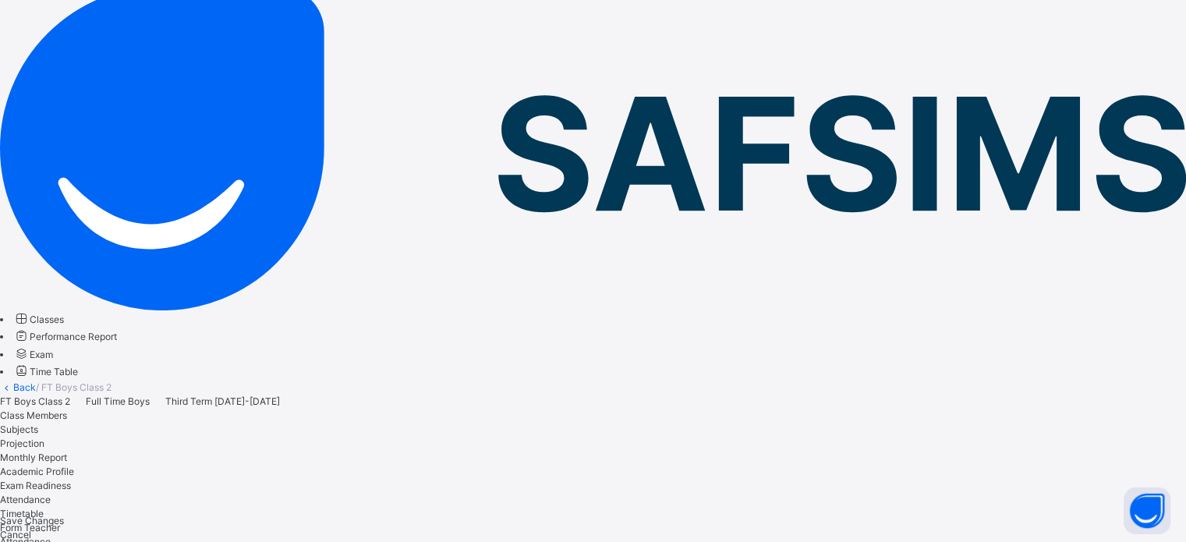
scroll to position [90, 0]
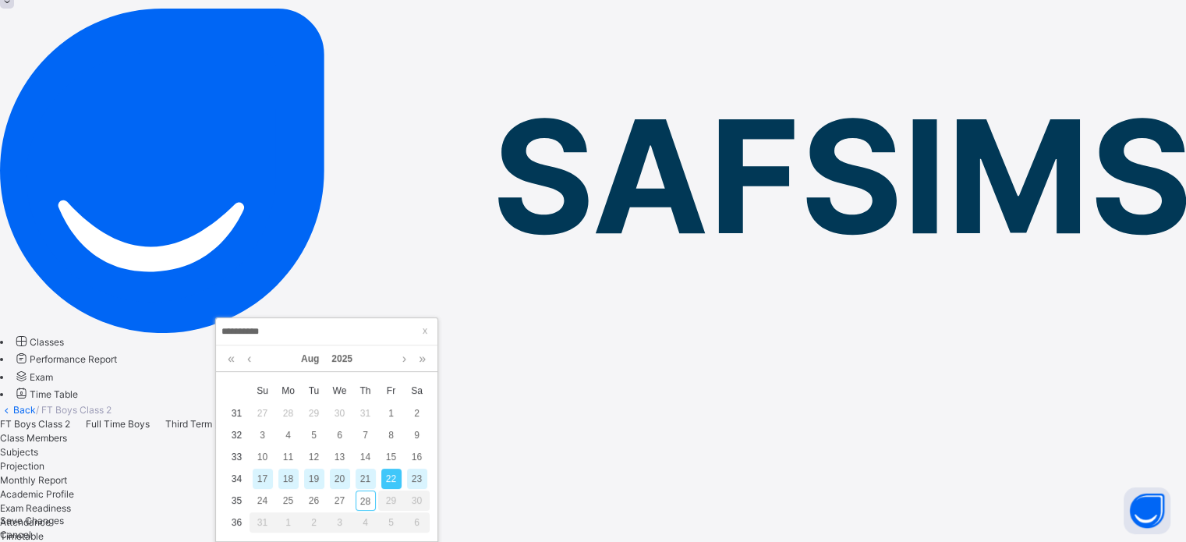
click at [293, 331] on input "**********" at bounding box center [327, 331] width 212 height 17
click at [418, 479] on div "23" at bounding box center [417, 479] width 20 height 20
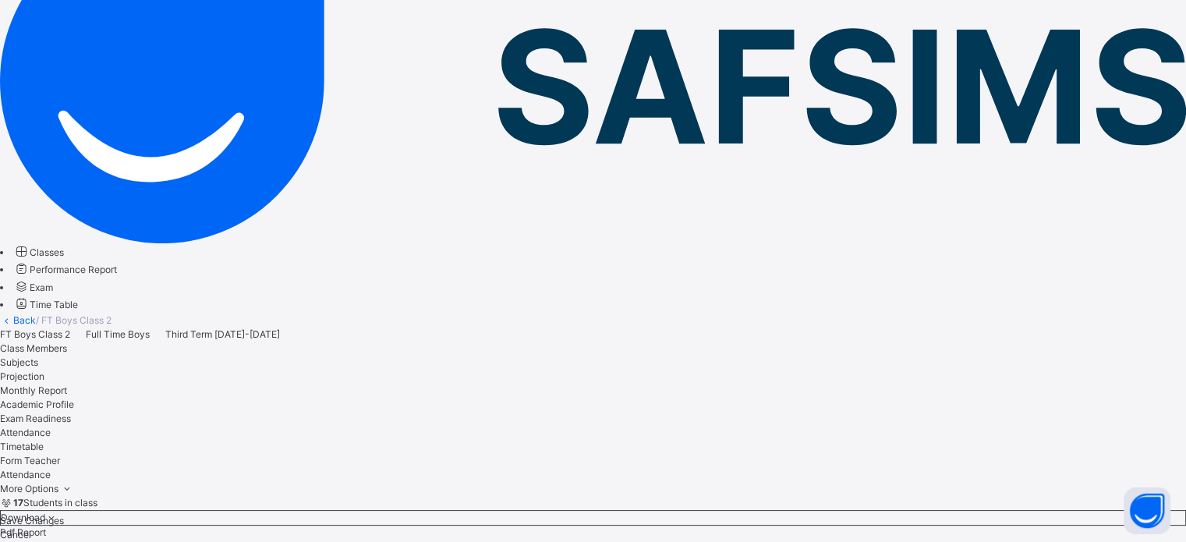
scroll to position [186, 0]
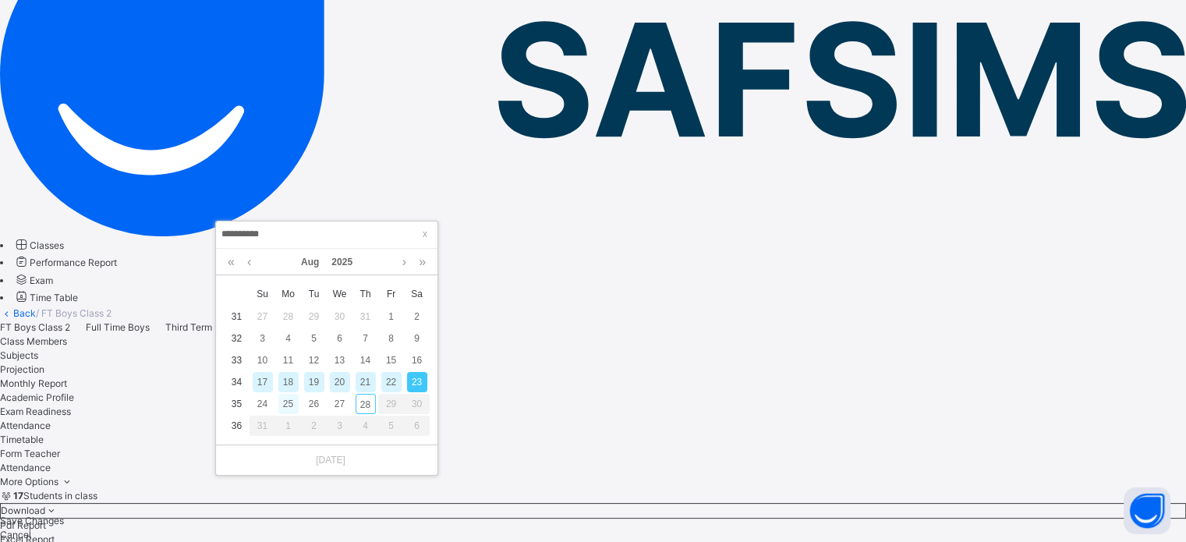
click at [288, 405] on div "25" at bounding box center [288, 404] width 20 height 20
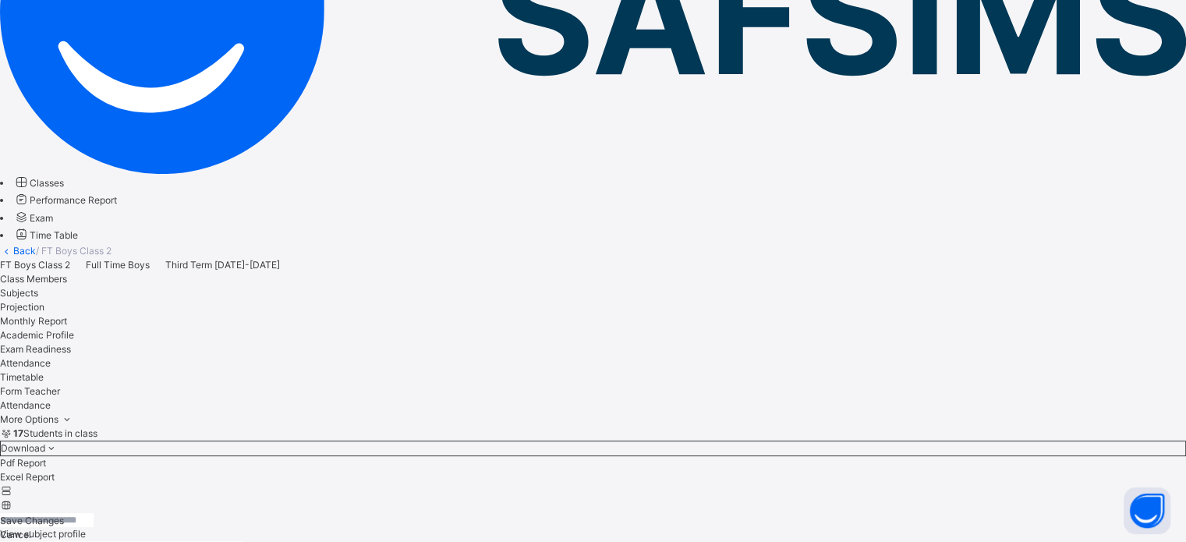
scroll to position [225, 0]
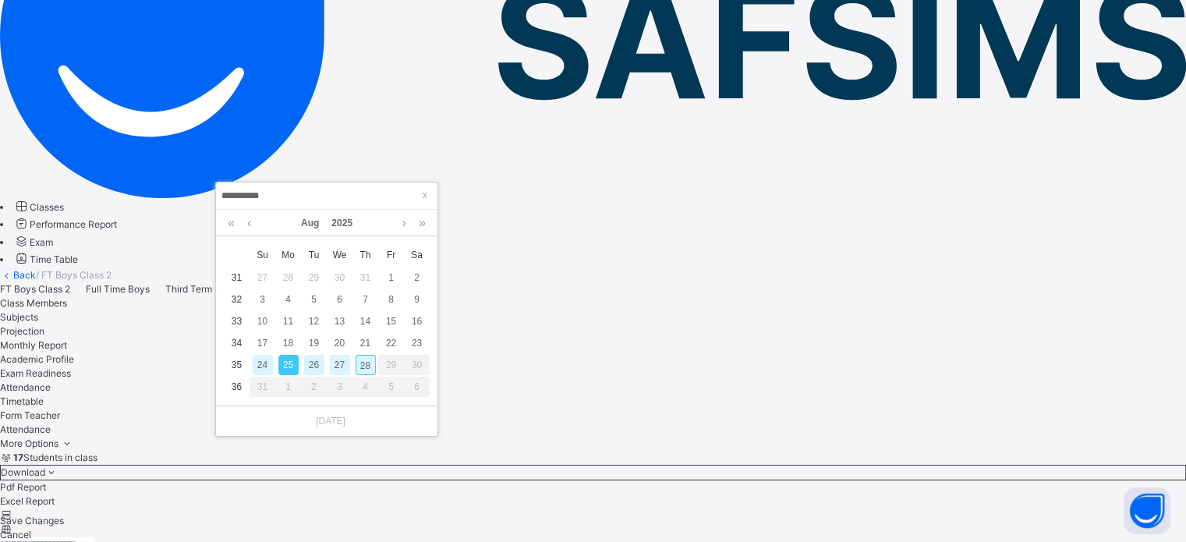
click at [310, 364] on div "26" at bounding box center [314, 365] width 20 height 20
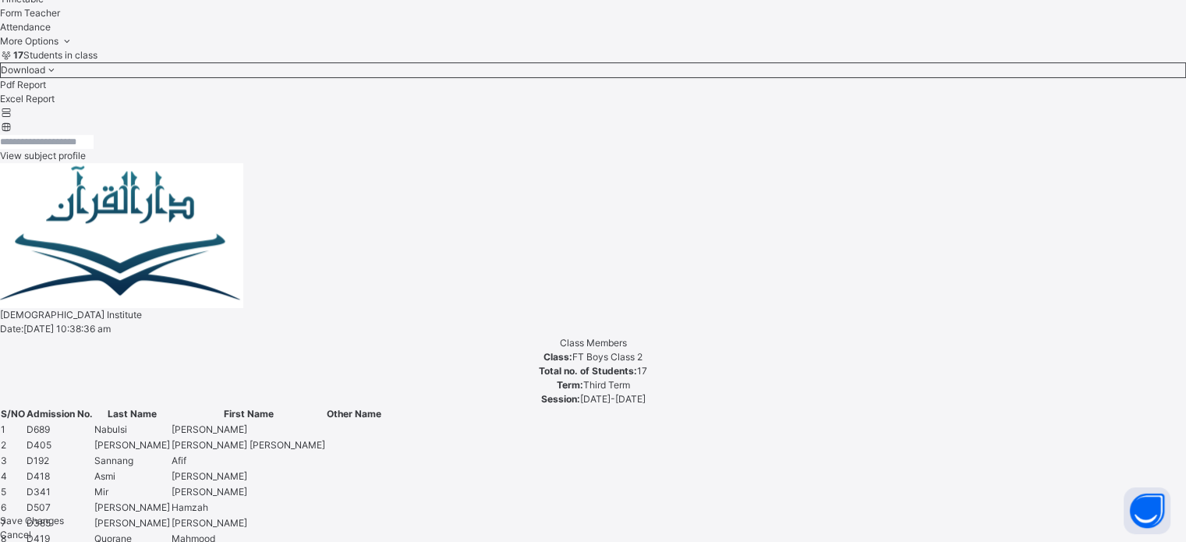
scroll to position [631, 0]
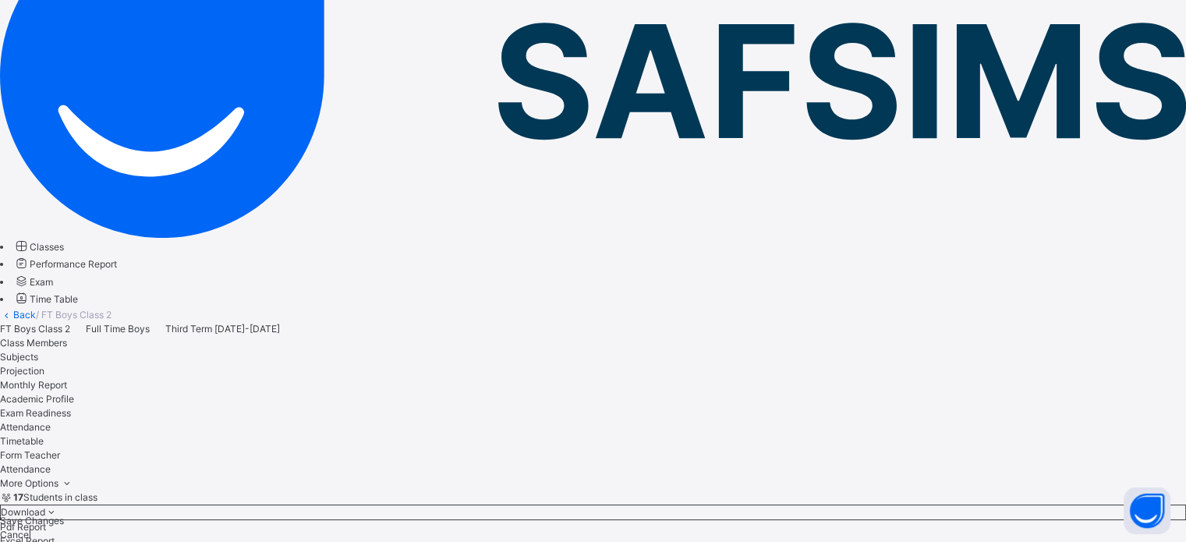
scroll to position [183, 0]
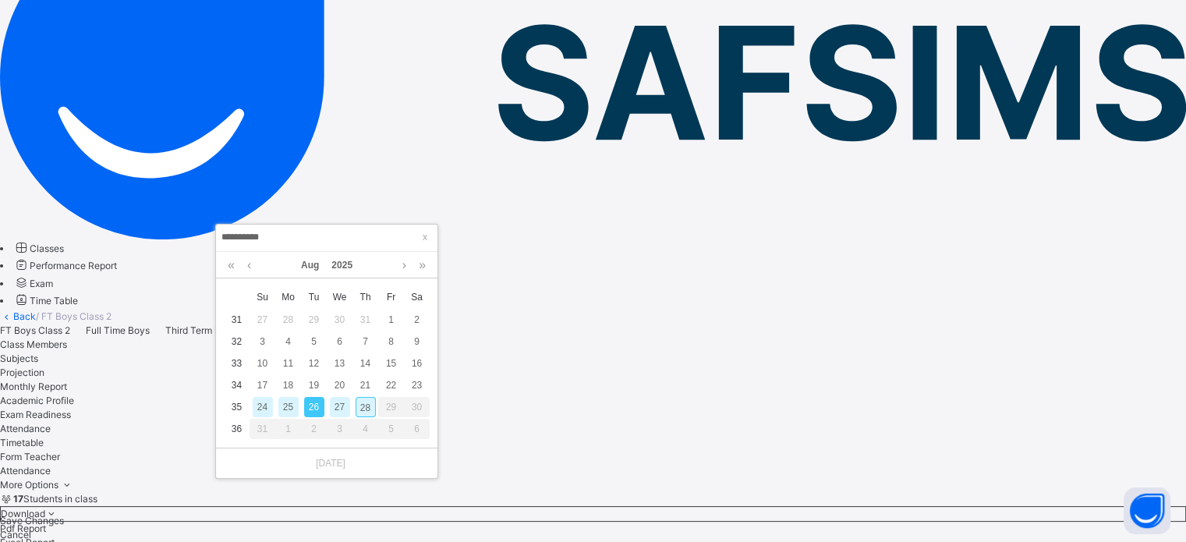
click at [341, 405] on div "27" at bounding box center [340, 407] width 20 height 20
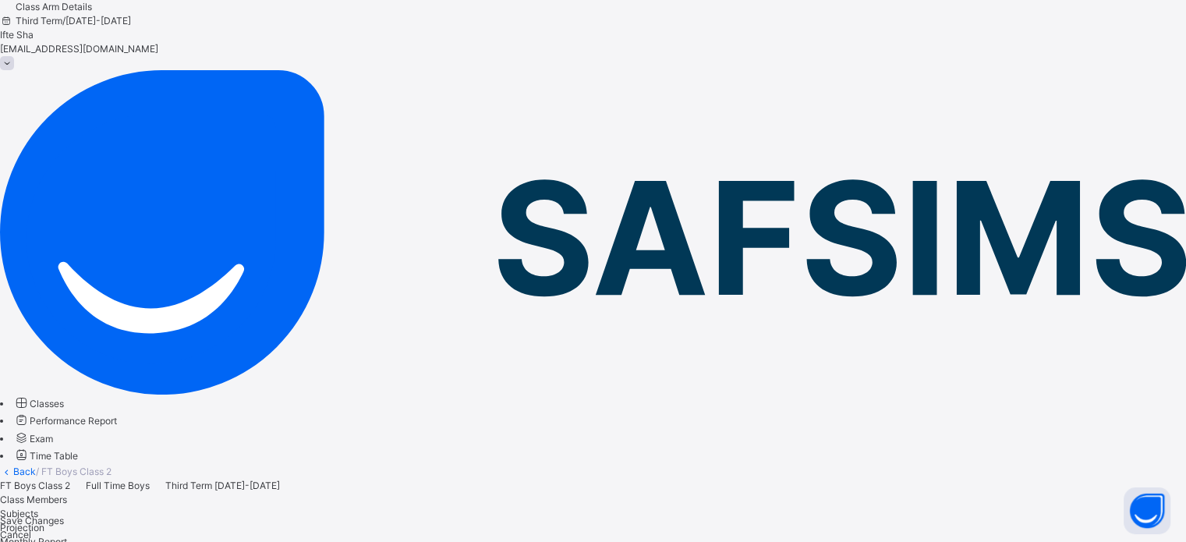
scroll to position [25, 0]
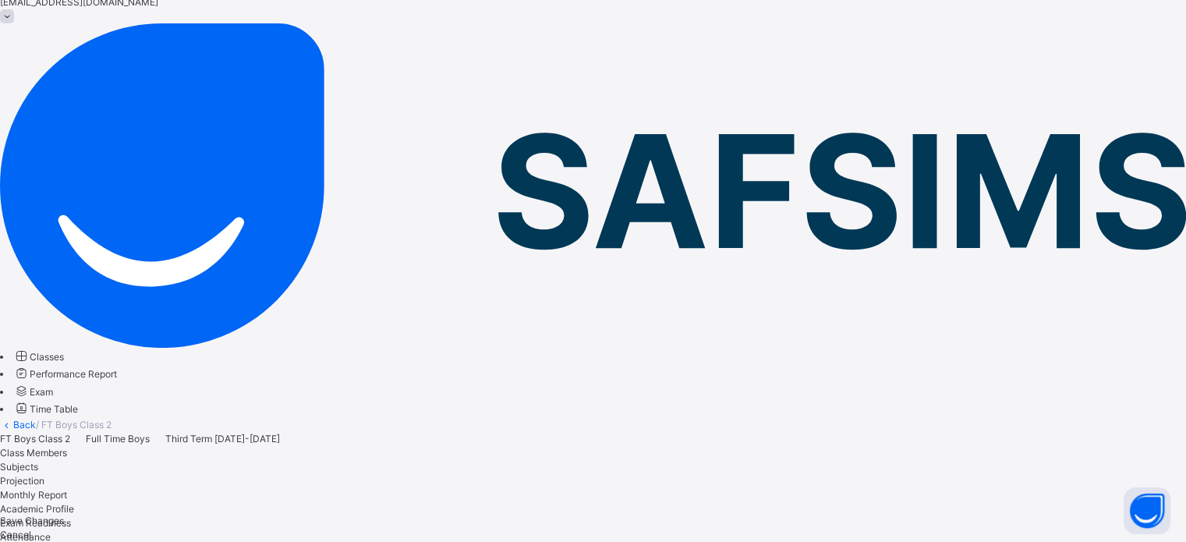
scroll to position [97, 0]
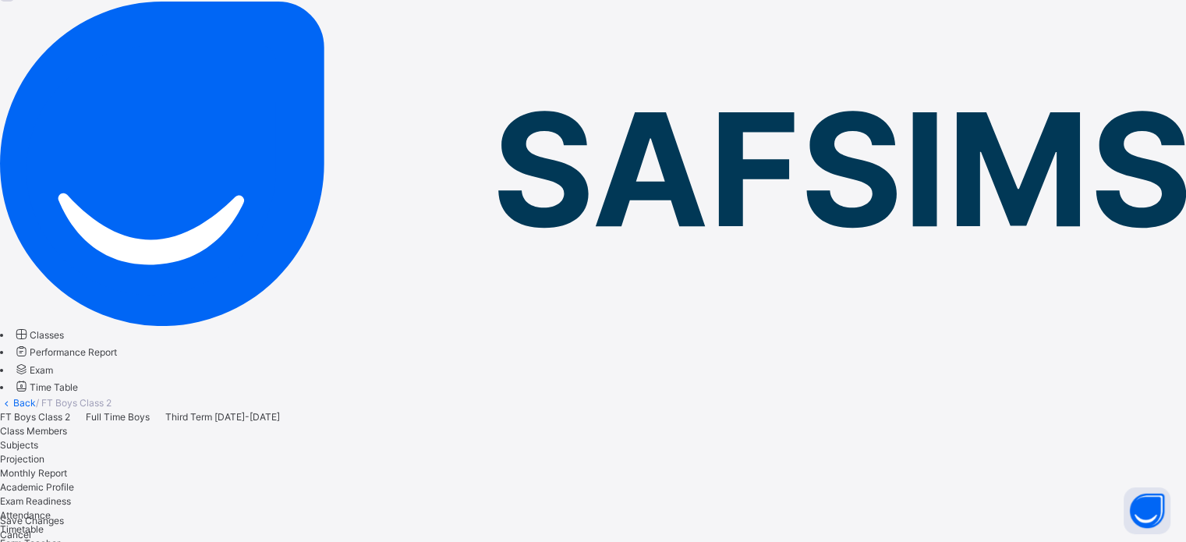
drag, startPoint x: 355, startPoint y: 333, endPoint x: 332, endPoint y: 321, distance: 26.1
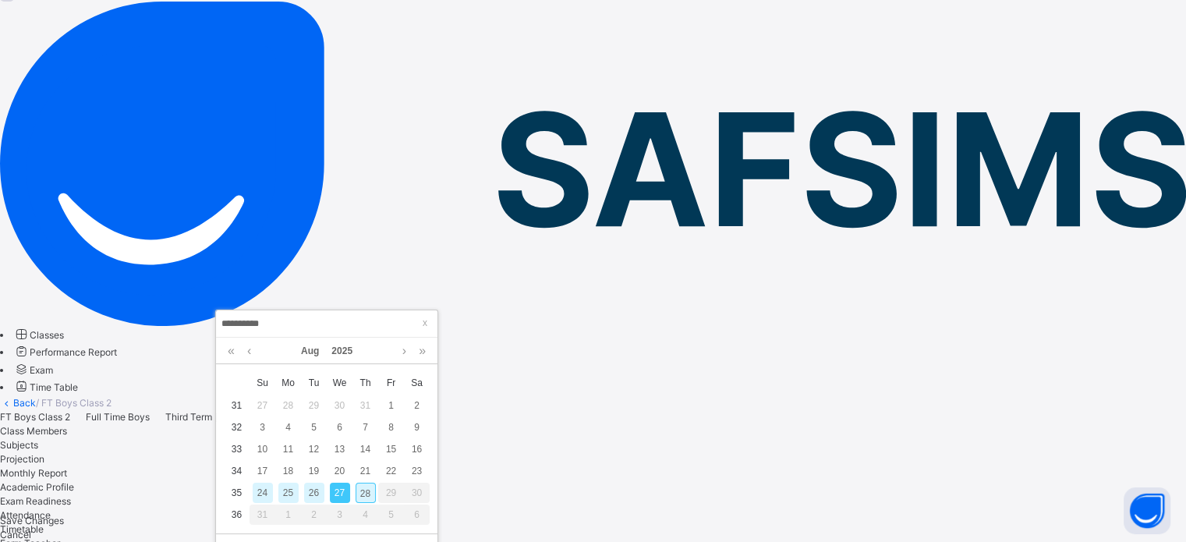
click at [369, 490] on div "28" at bounding box center [365, 493] width 20 height 20
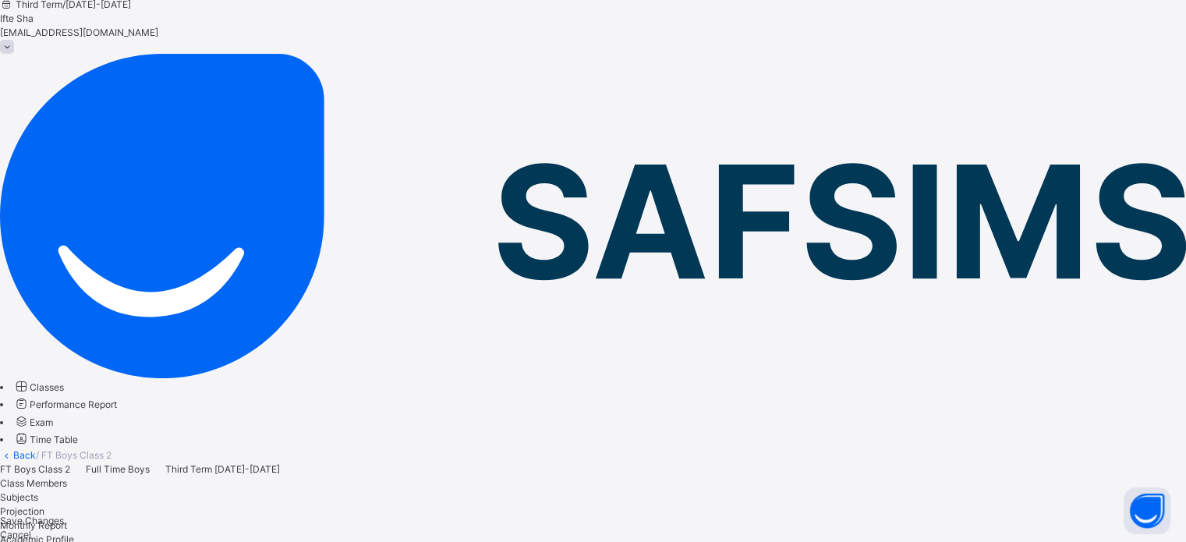
scroll to position [19, 0]
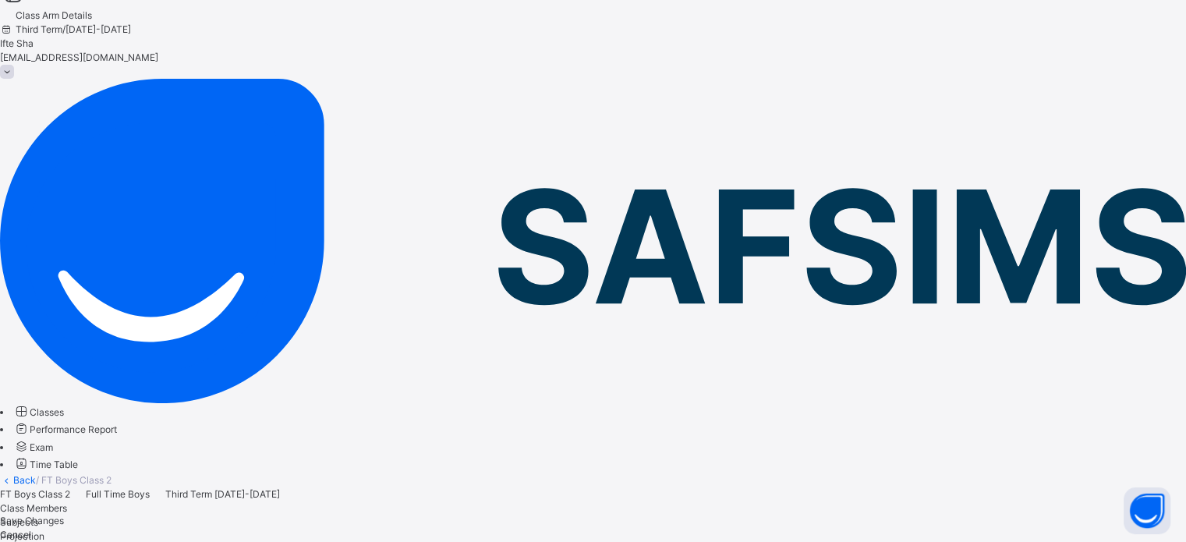
click at [38, 516] on span "Subjects" at bounding box center [19, 522] width 38 height 12
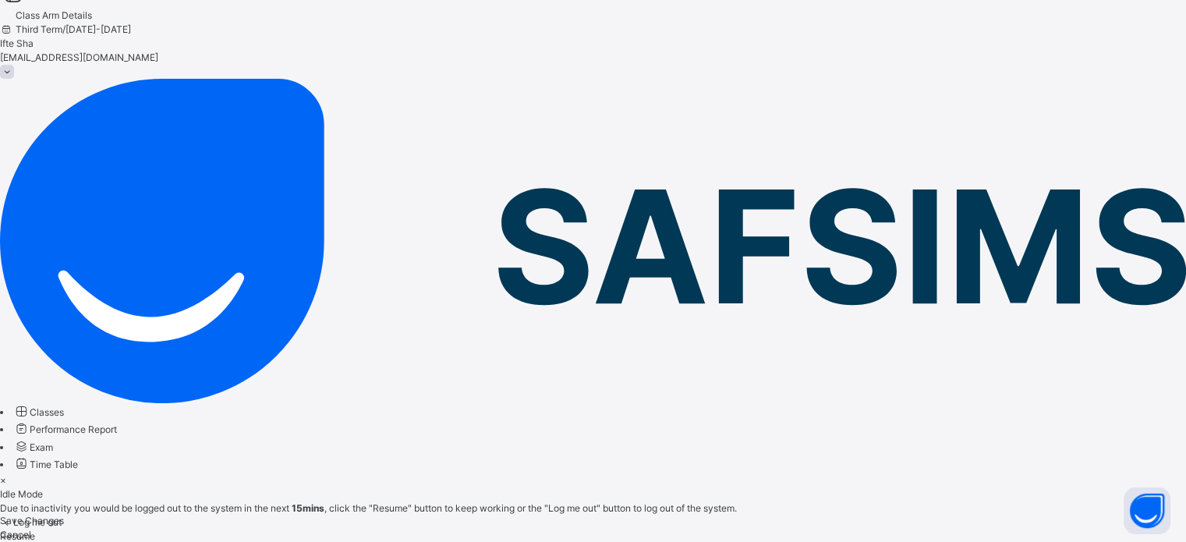
click at [325, 473] on div "× Idle Mode Due to inactivity you would be logged out to the system in the next…" at bounding box center [593, 508] width 1186 height 70
click at [780, 473] on div "×" at bounding box center [593, 480] width 1186 height 14
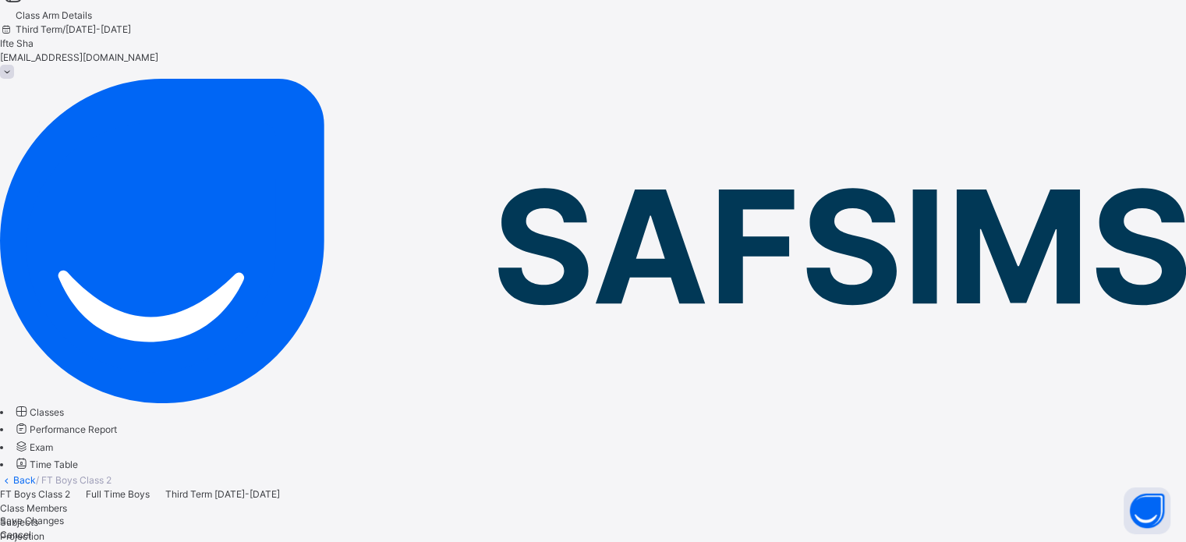
scroll to position [0, 0]
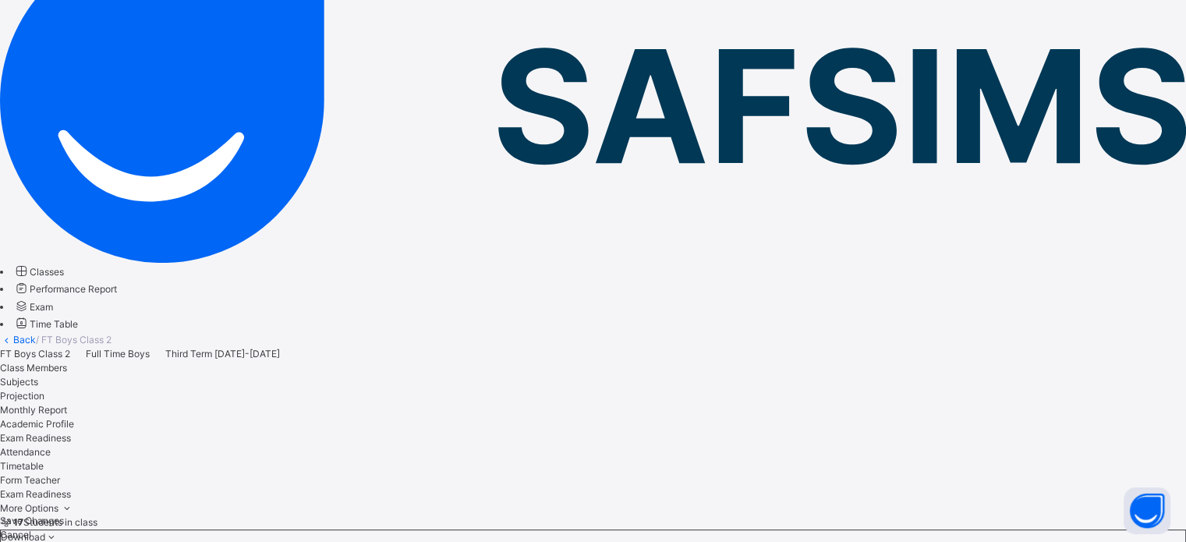
scroll to position [164, 0]
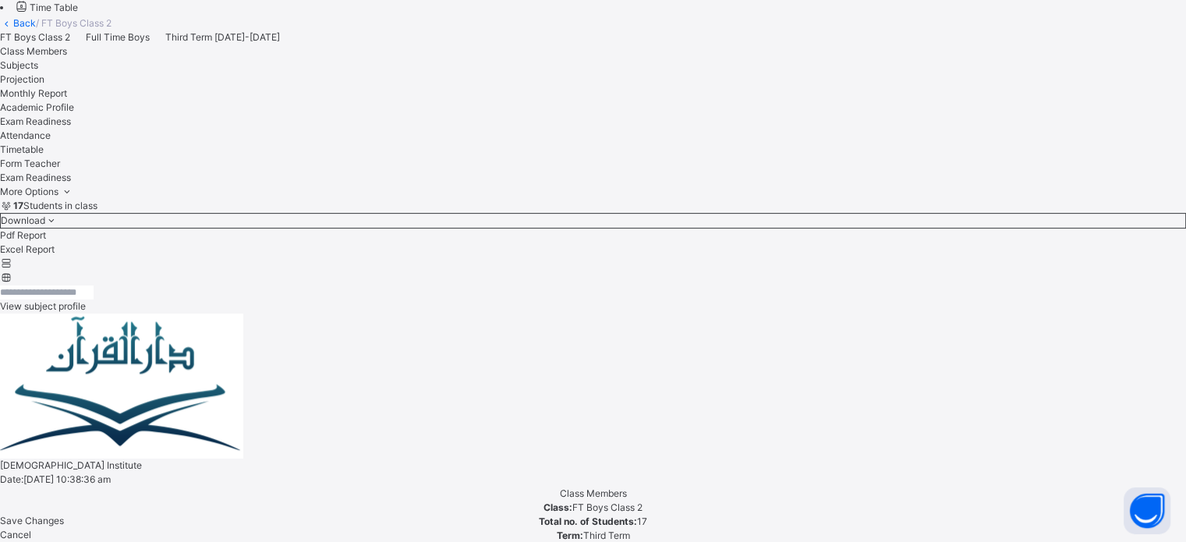
scroll to position [490, 0]
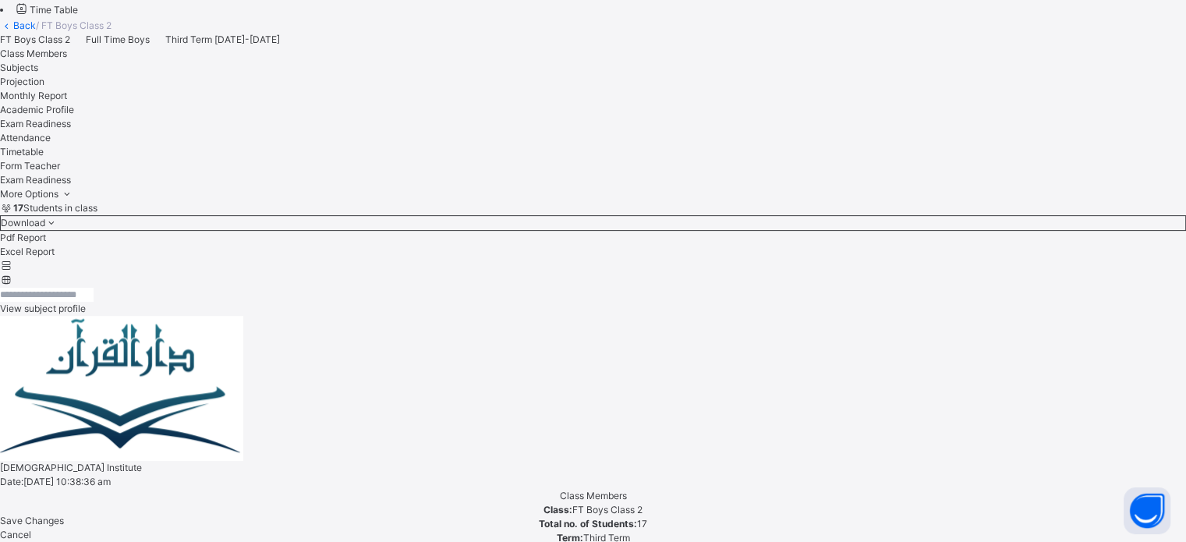
scroll to position [471, 0]
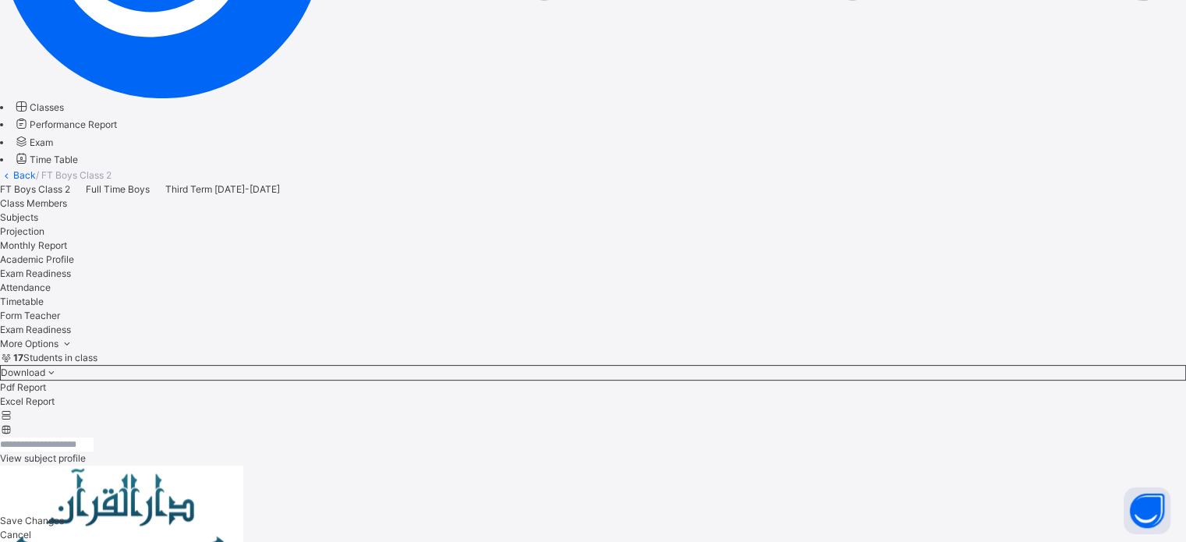
scroll to position [355, 0]
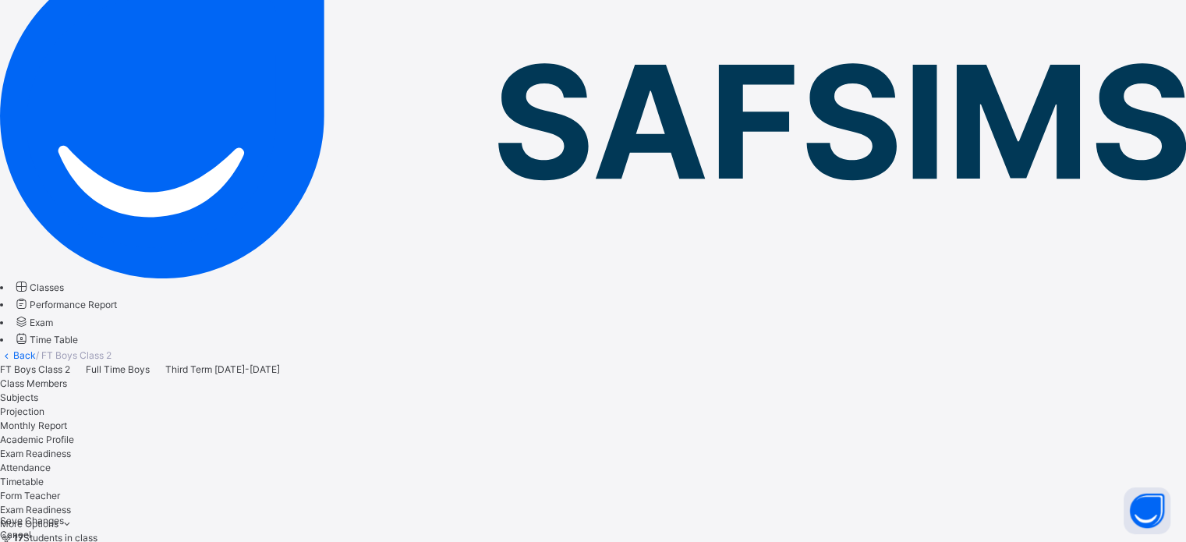
scroll to position [0, 0]
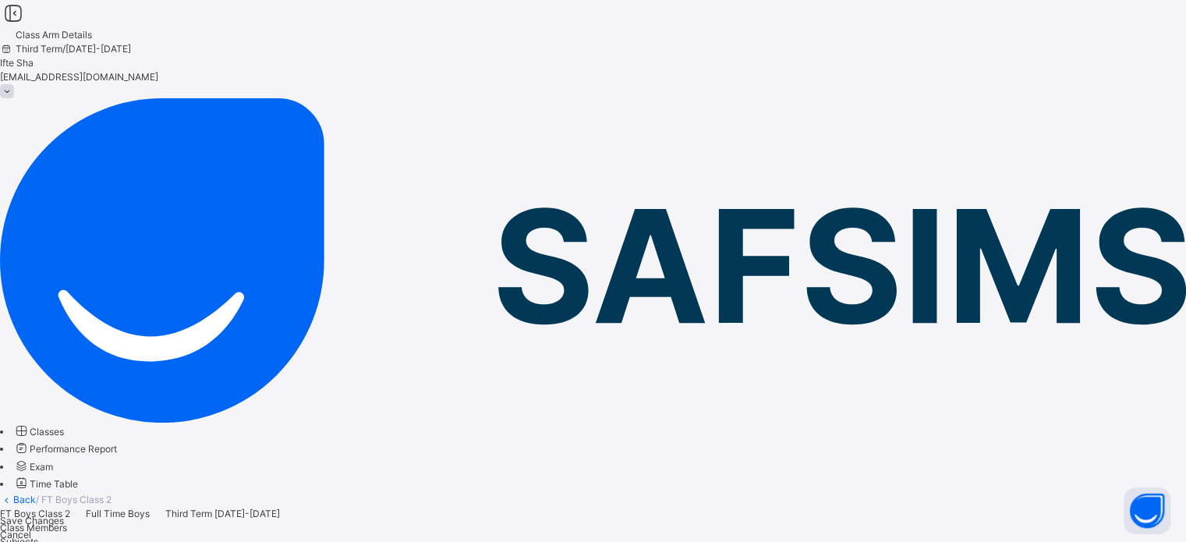
click at [30, 458] on icon at bounding box center [21, 465] width 16 height 15
click at [64, 426] on span "Classes" at bounding box center [47, 432] width 34 height 12
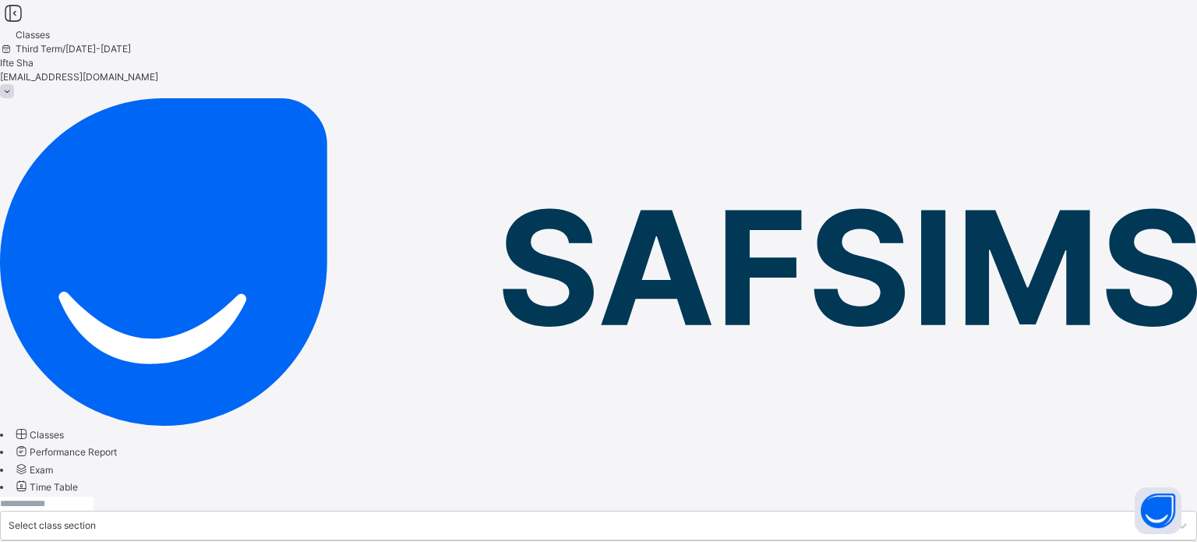
click at [94, 446] on span "Performance Report" at bounding box center [73, 452] width 87 height 12
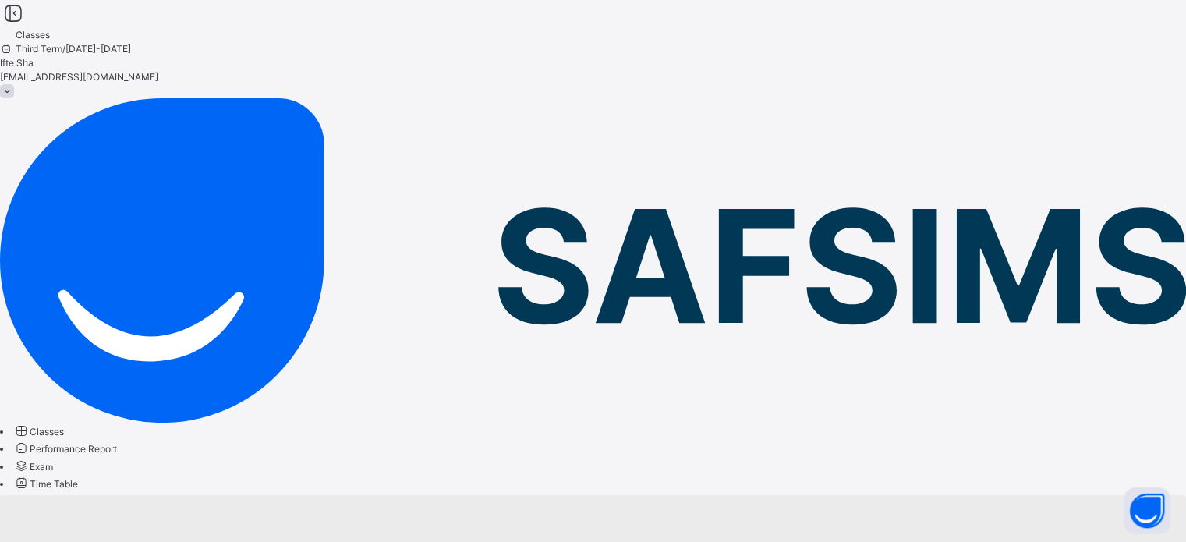
select select "****"
select select "*"
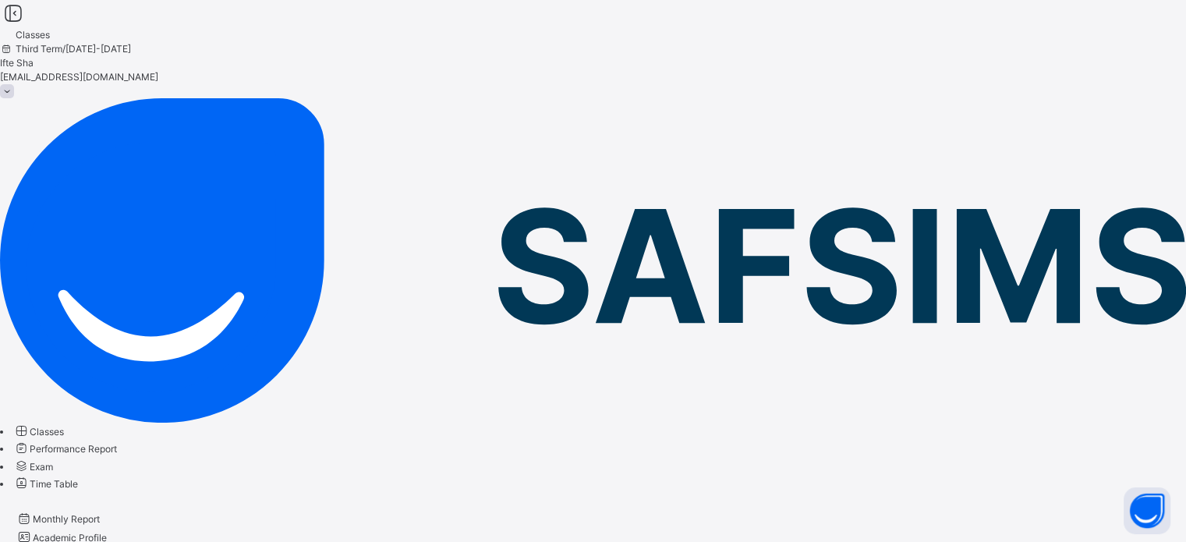
click at [64, 426] on span "Classes" at bounding box center [47, 432] width 34 height 12
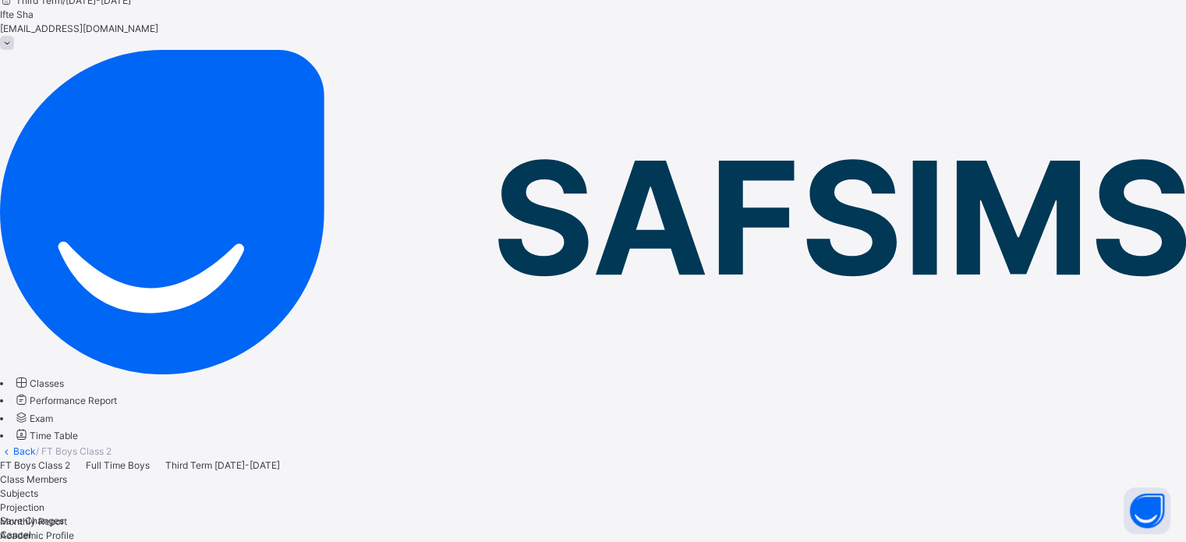
type input "***"
